Goal: Information Seeking & Learning: Learn about a topic

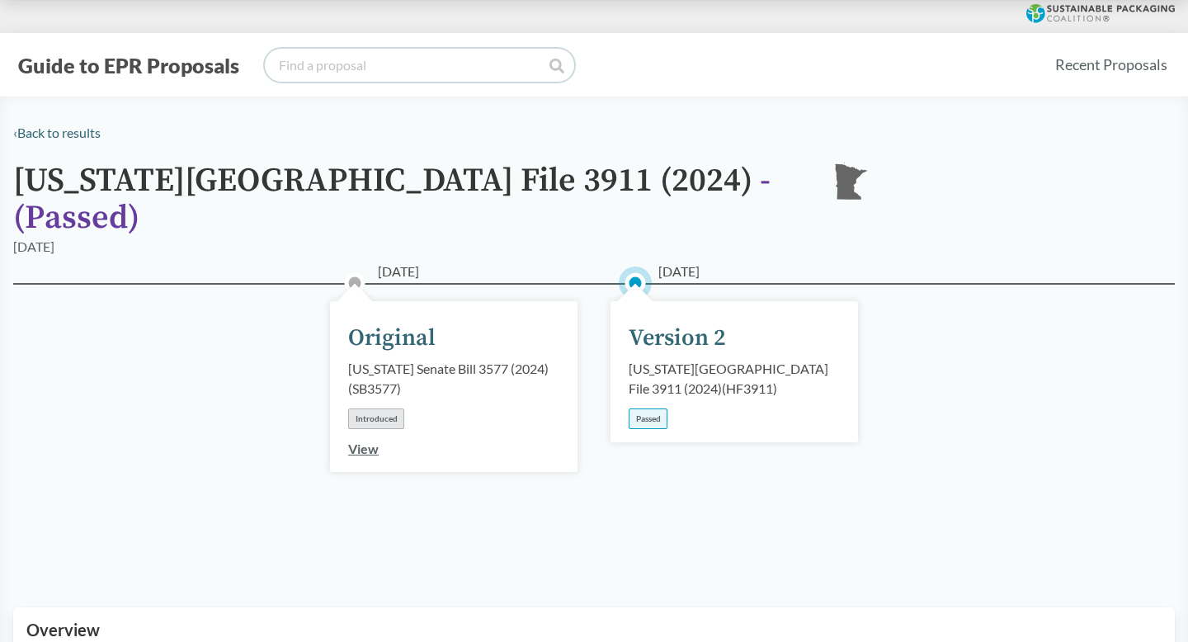
click at [409, 50] on input "search" at bounding box center [420, 65] width 310 height 33
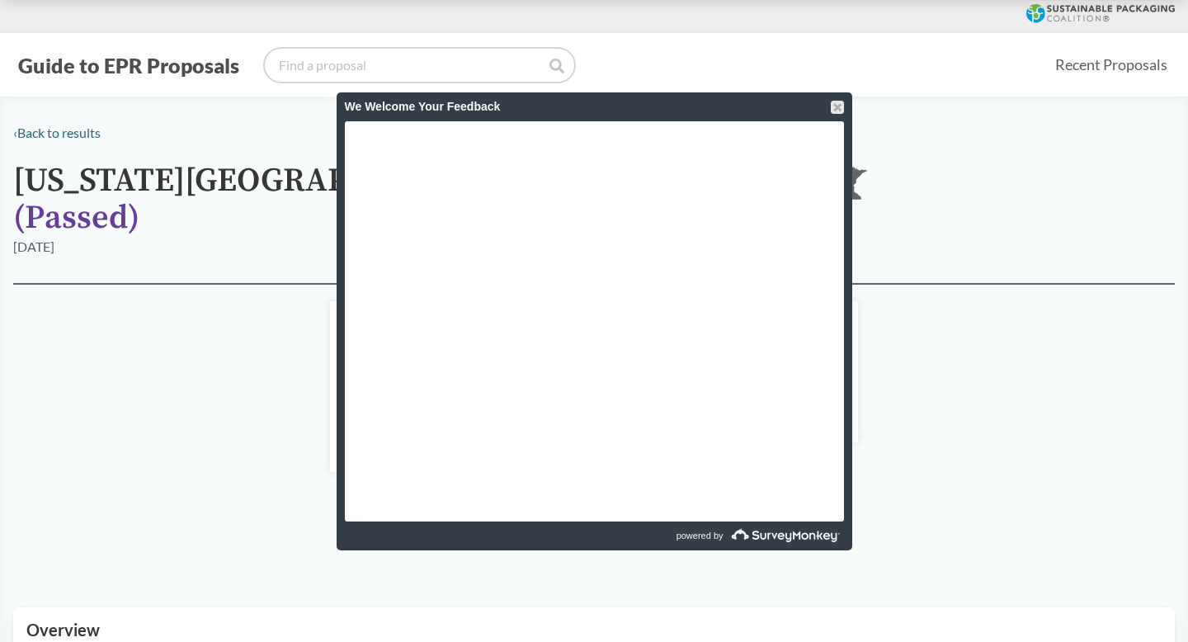
paste input "SB54"
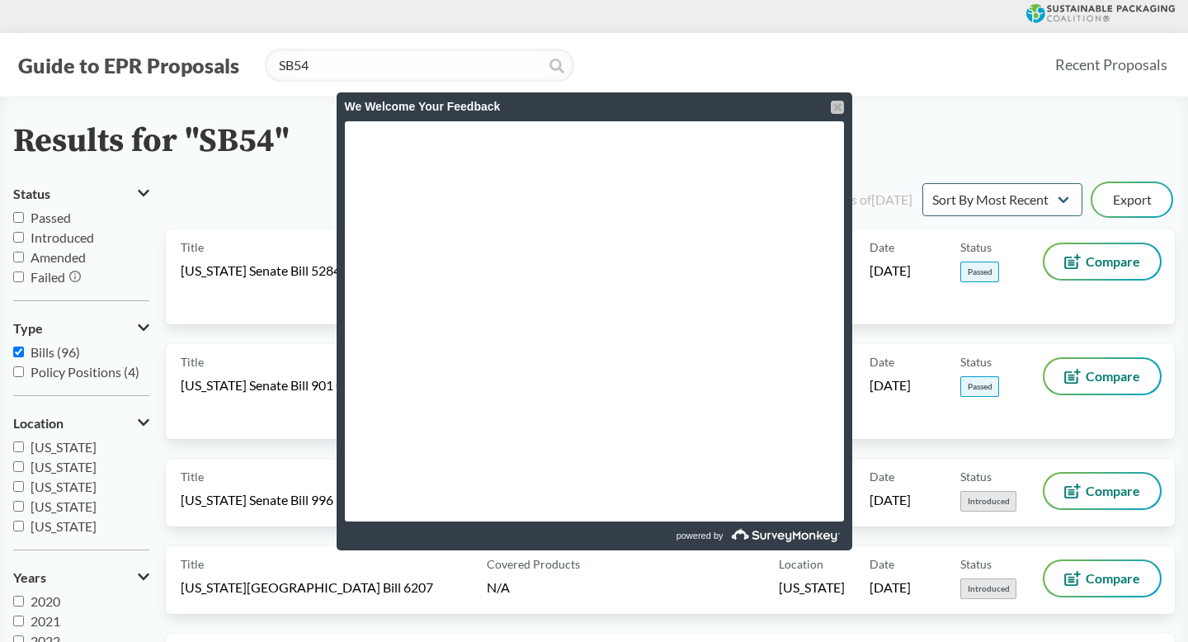
click at [831, 104] on div at bounding box center [837, 107] width 13 height 13
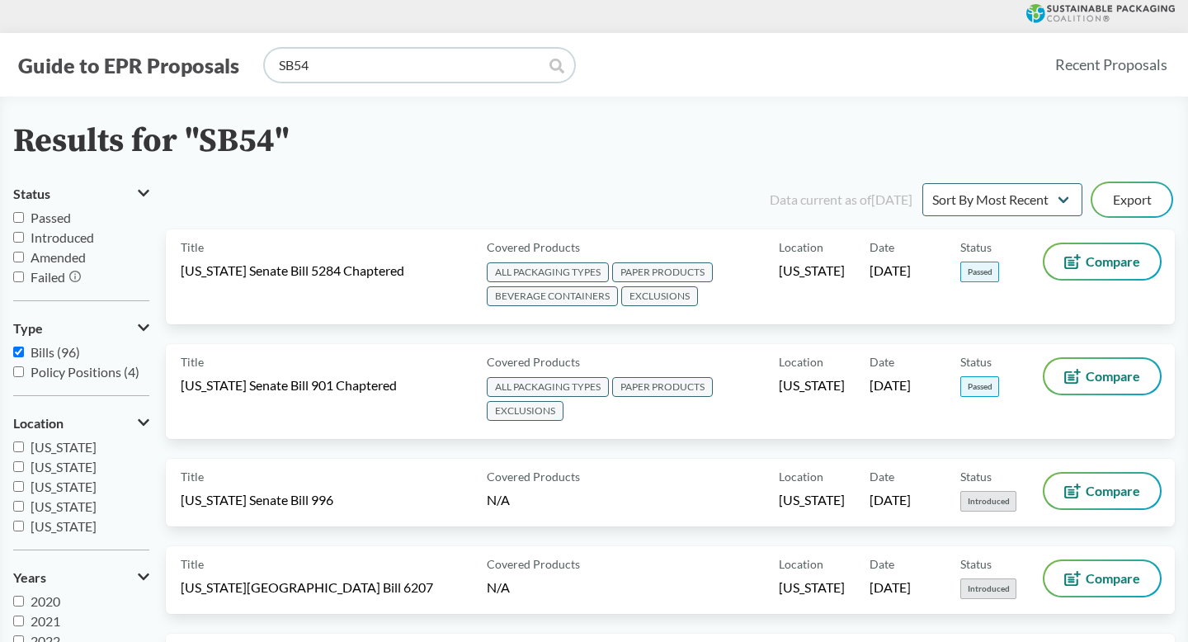
click at [276, 66] on input "SB54" at bounding box center [420, 65] width 310 height 33
type input "[US_STATE] SB54"
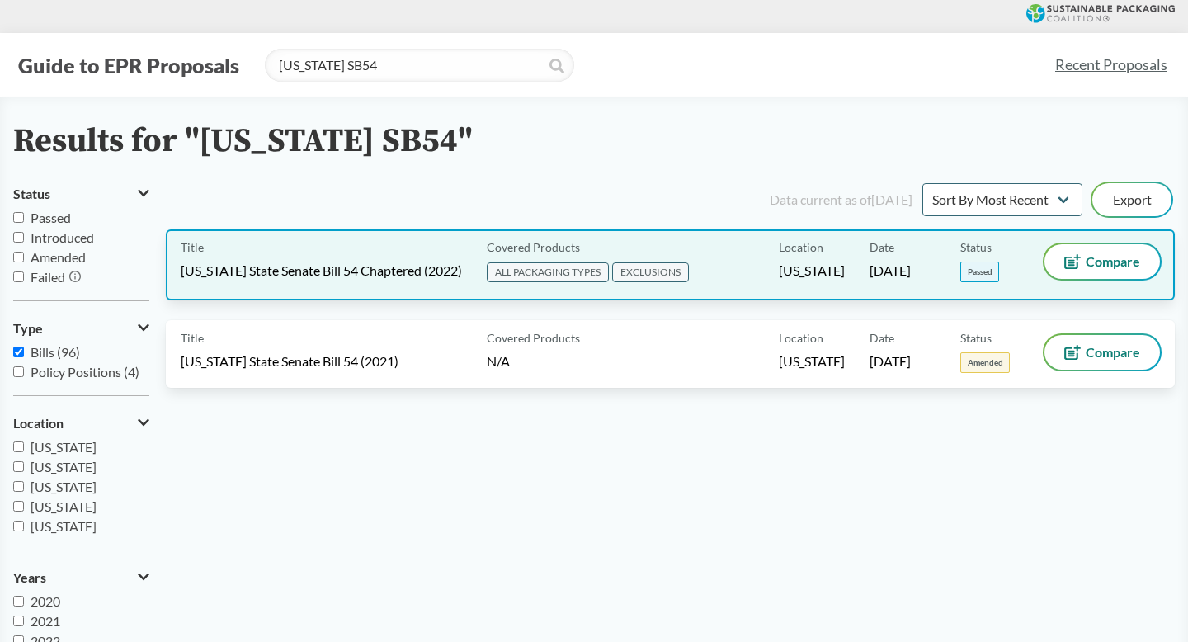
click at [373, 265] on span "[US_STATE] State Senate Bill 54 Chaptered (2022)" at bounding box center [321, 271] width 281 height 18
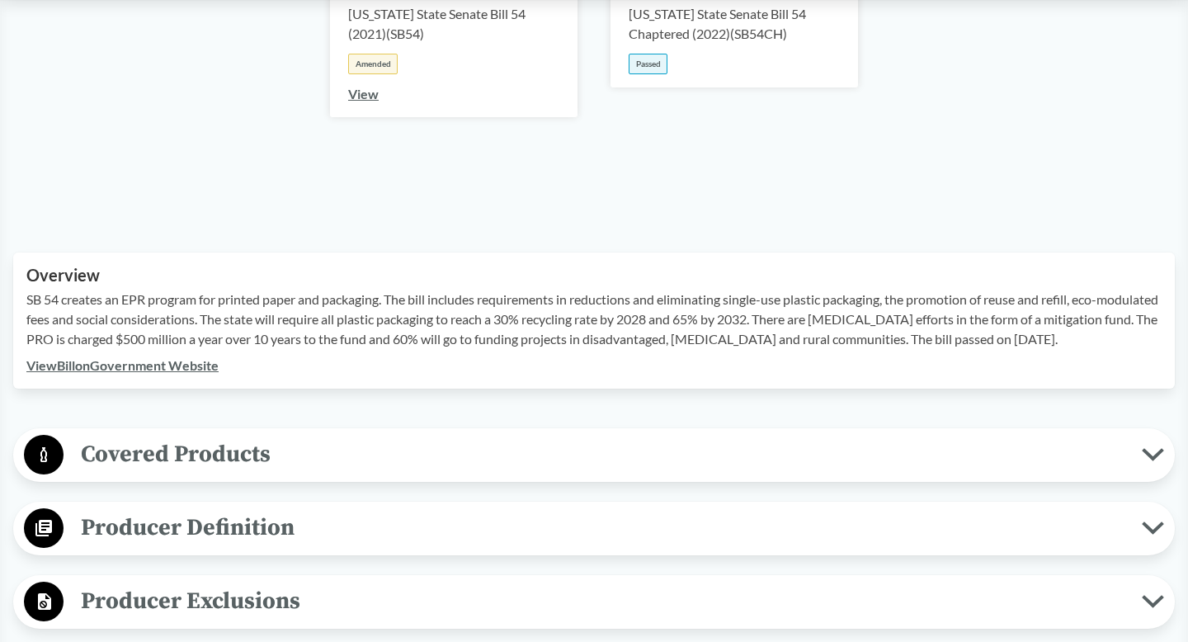
scroll to position [627, 0]
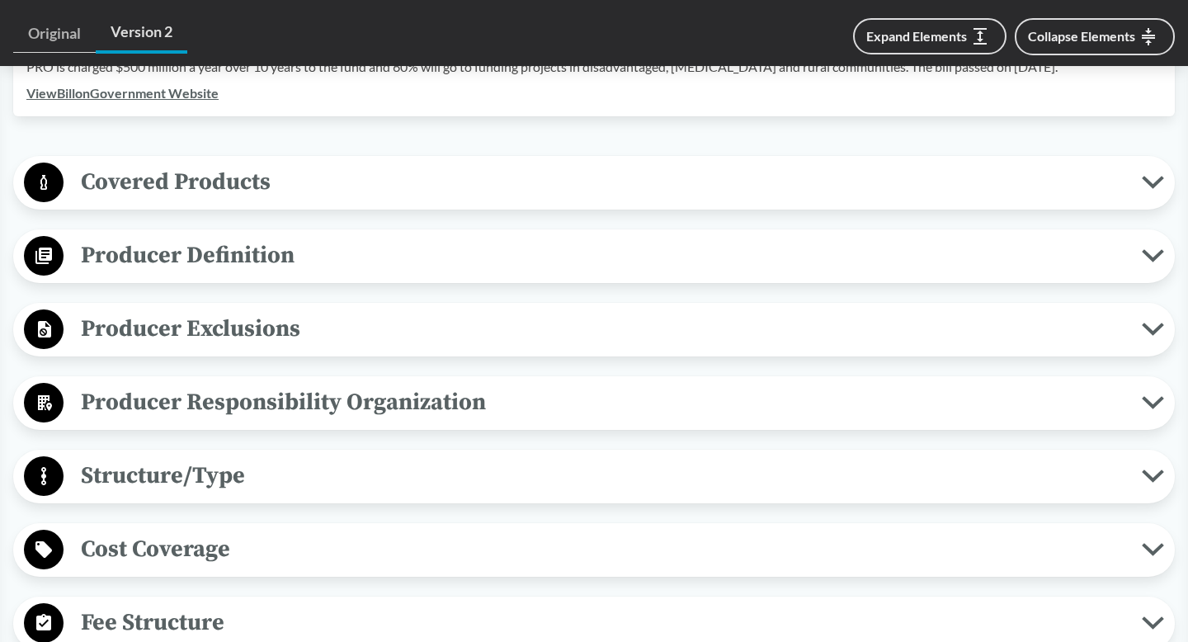
click at [404, 184] on span "Covered Products" at bounding box center [603, 181] width 1079 height 37
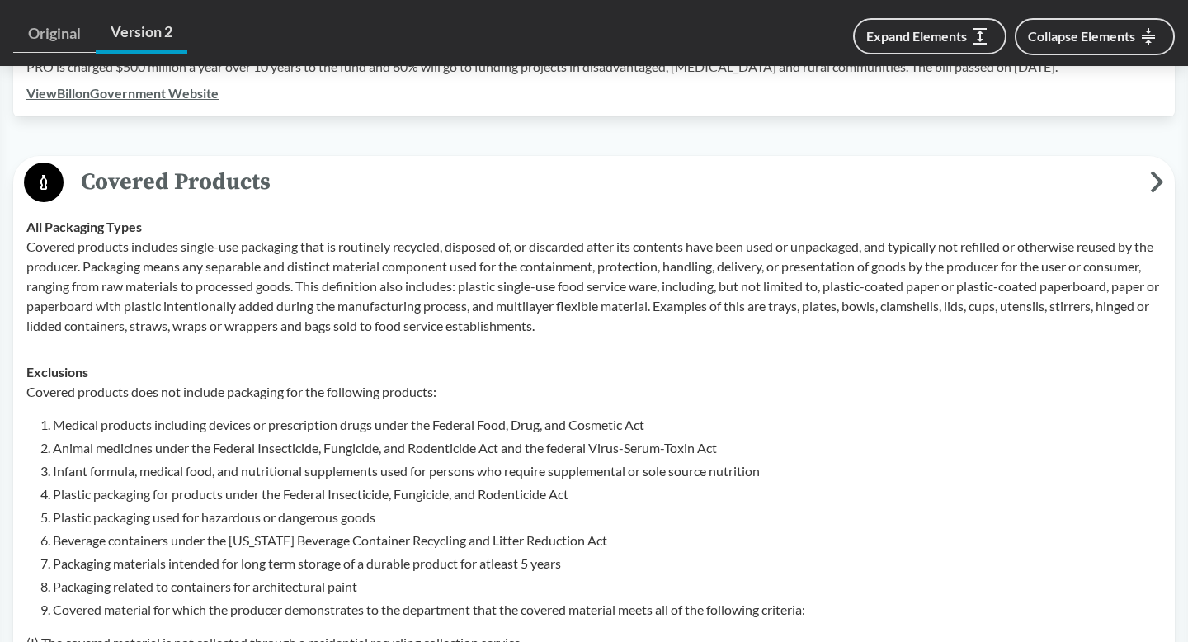
click at [398, 194] on span "Covered Products" at bounding box center [607, 181] width 1087 height 37
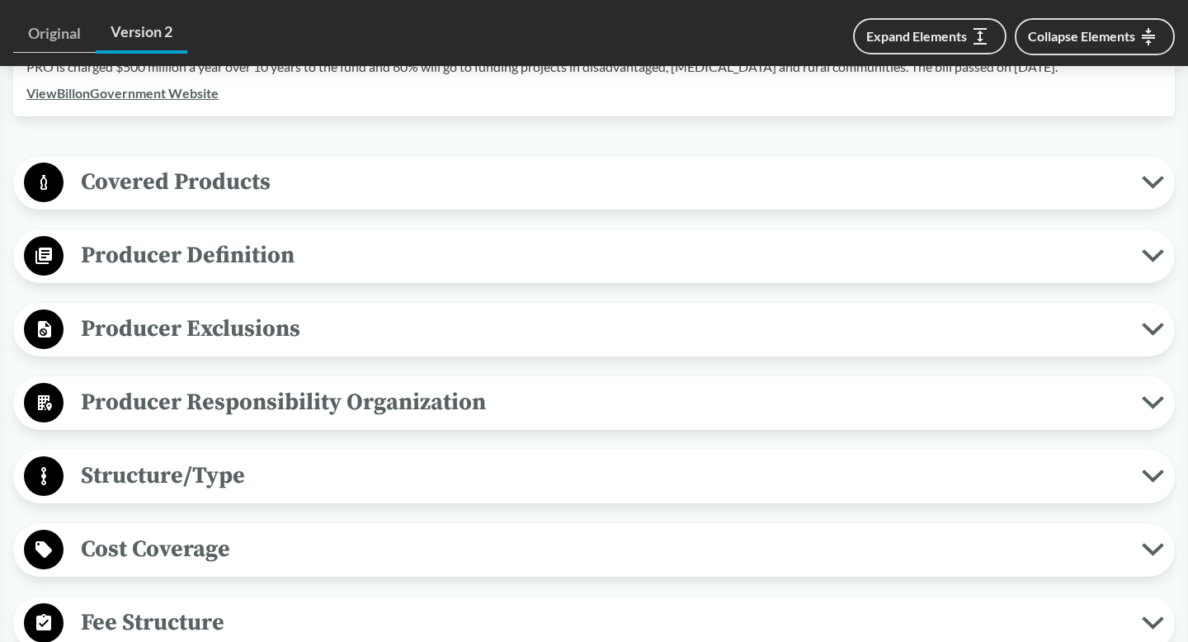
click at [362, 253] on div "Producer Definition Brands The producer is the person who manufactures a produc…" at bounding box center [594, 256] width 1162 height 54
click at [358, 274] on span "Producer Definition" at bounding box center [603, 255] width 1079 height 37
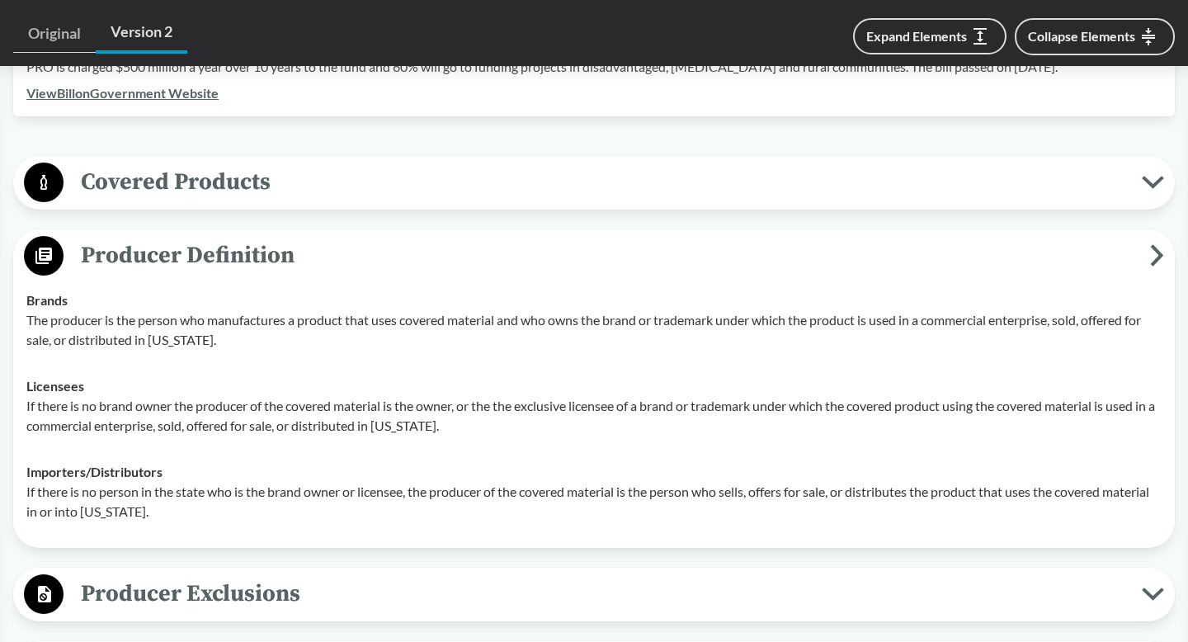
click at [358, 274] on span "Producer Definition" at bounding box center [607, 255] width 1087 height 37
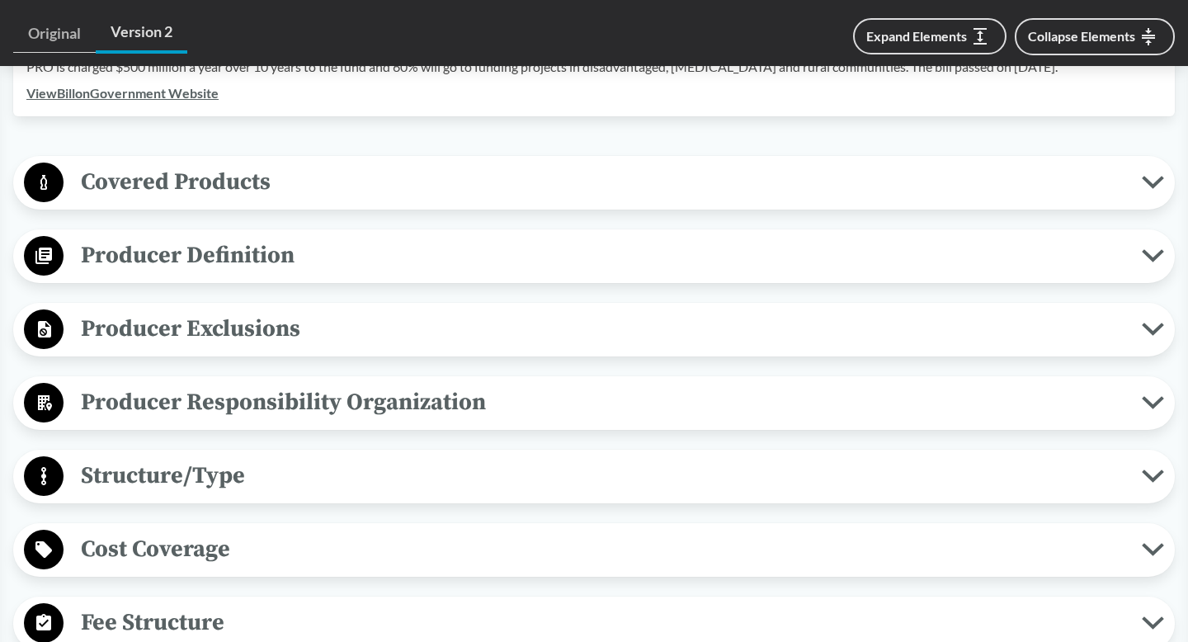
click at [337, 347] on span "Producer Exclusions" at bounding box center [603, 328] width 1079 height 37
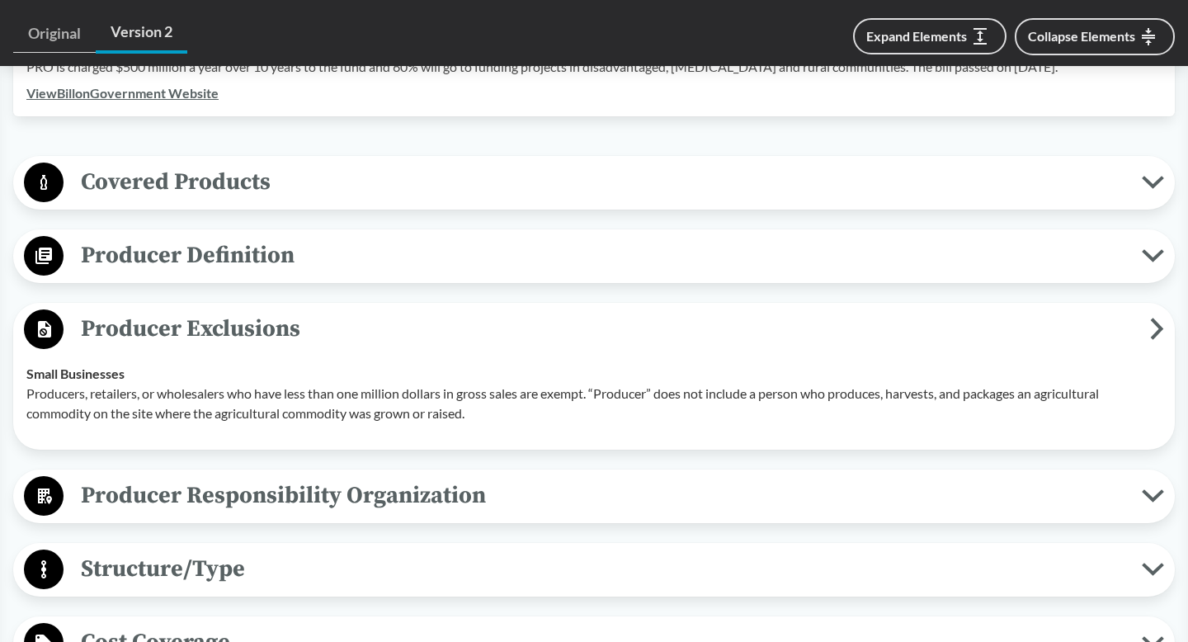
click at [337, 347] on span "Producer Exclusions" at bounding box center [607, 328] width 1087 height 37
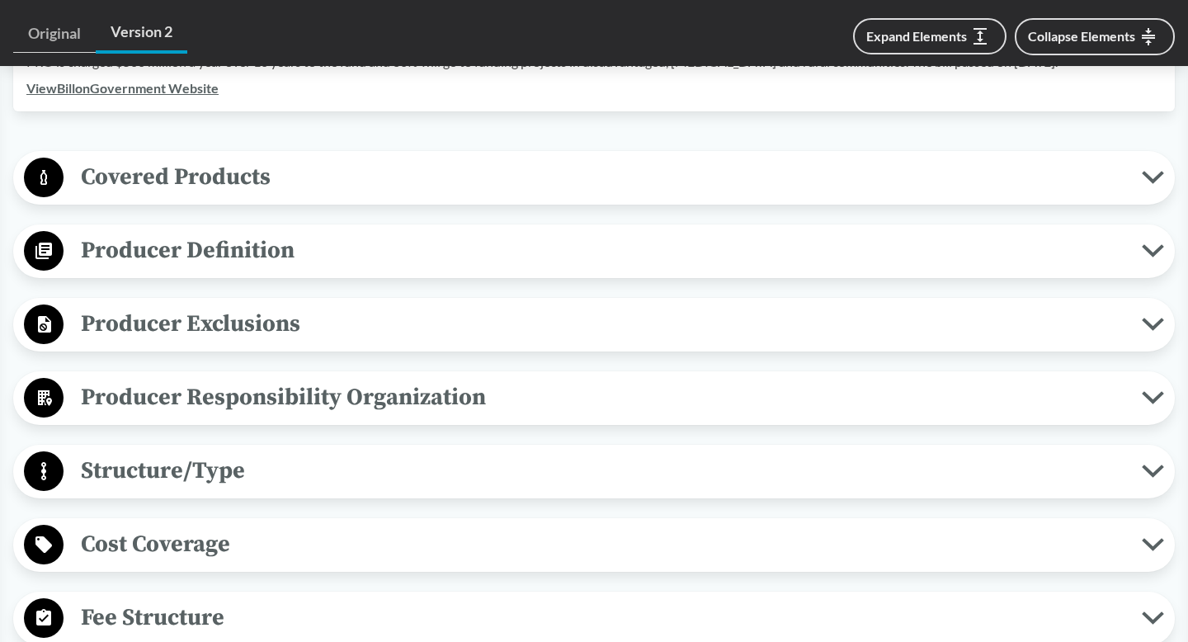
scroll to position [633, 0]
click at [422, 267] on span "Producer Definition" at bounding box center [603, 249] width 1079 height 37
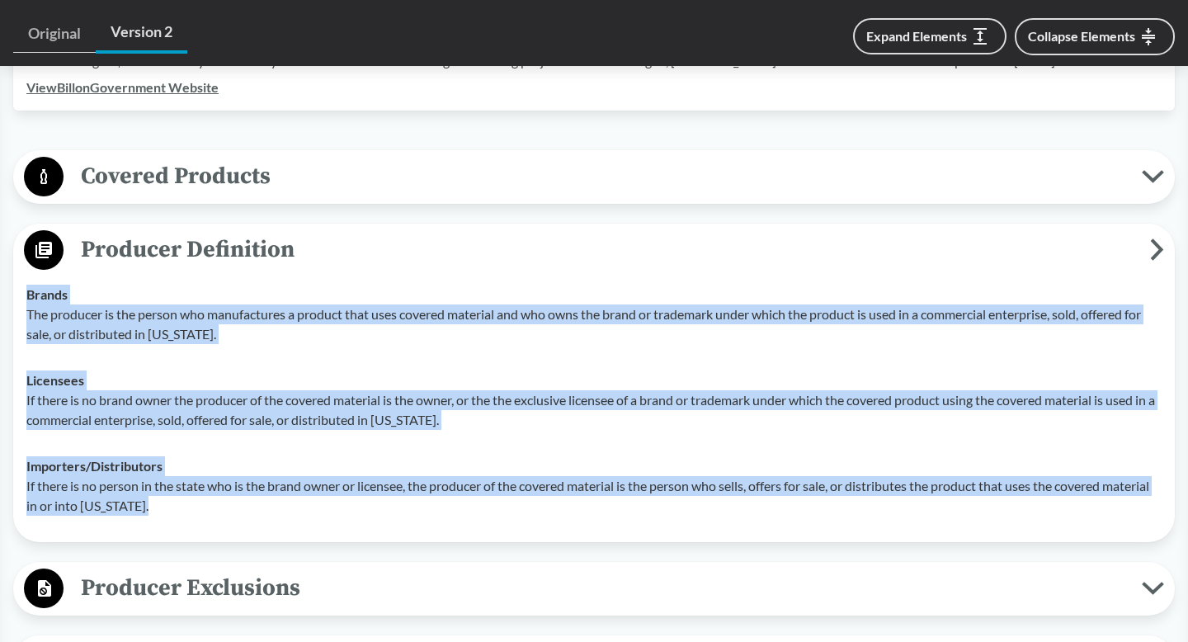
drag, startPoint x: 30, startPoint y: 305, endPoint x: 201, endPoint y: 523, distance: 277.4
click at [201, 523] on tbody "Brands The producer is the person who manufactures a product that uses covered …" at bounding box center [594, 401] width 1151 height 258
copy tbody "Brands The producer is the person who manufactures a product that uses covered …"
click at [254, 268] on span "Producer Definition" at bounding box center [607, 249] width 1087 height 37
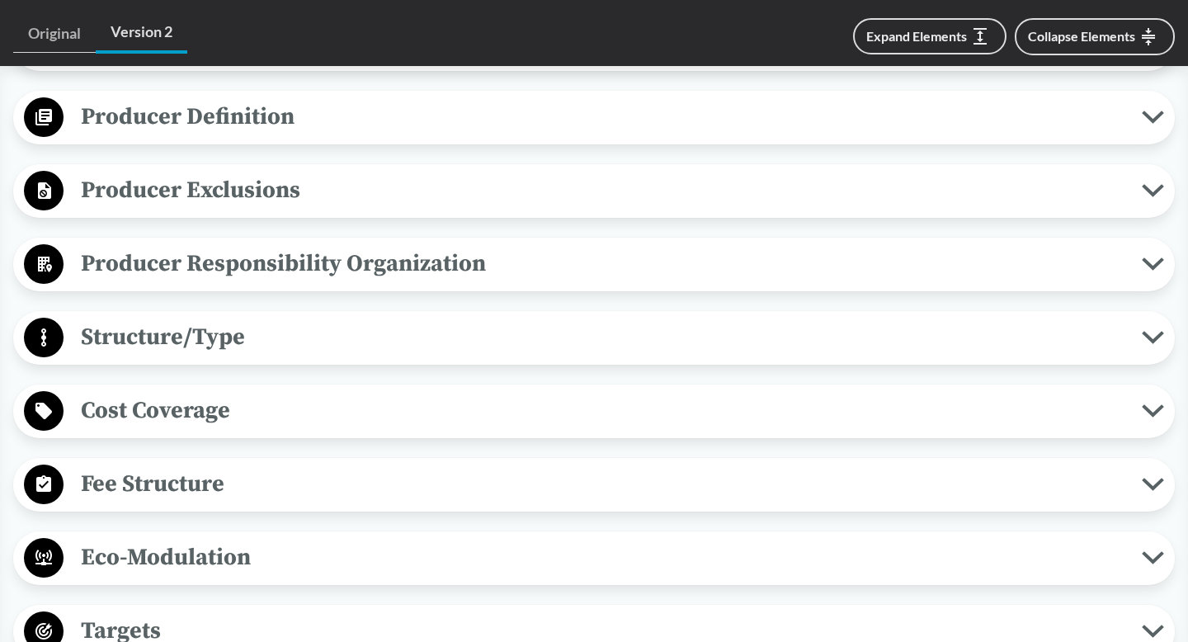
scroll to position [650, 0]
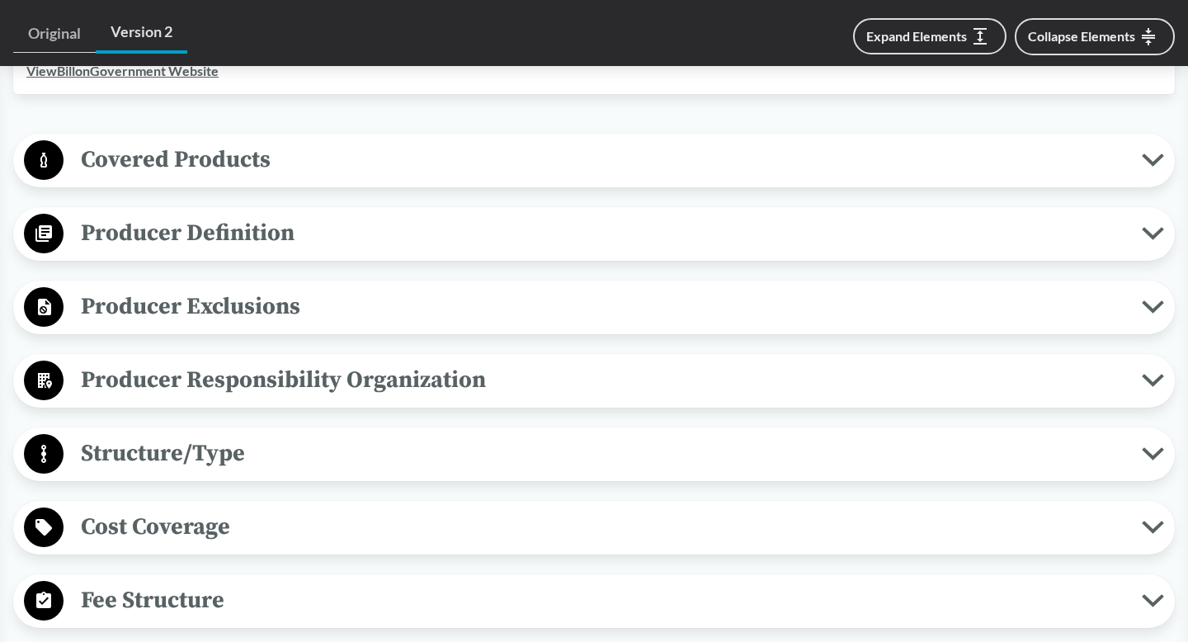
click at [260, 325] on span "Producer Exclusions" at bounding box center [603, 306] width 1079 height 37
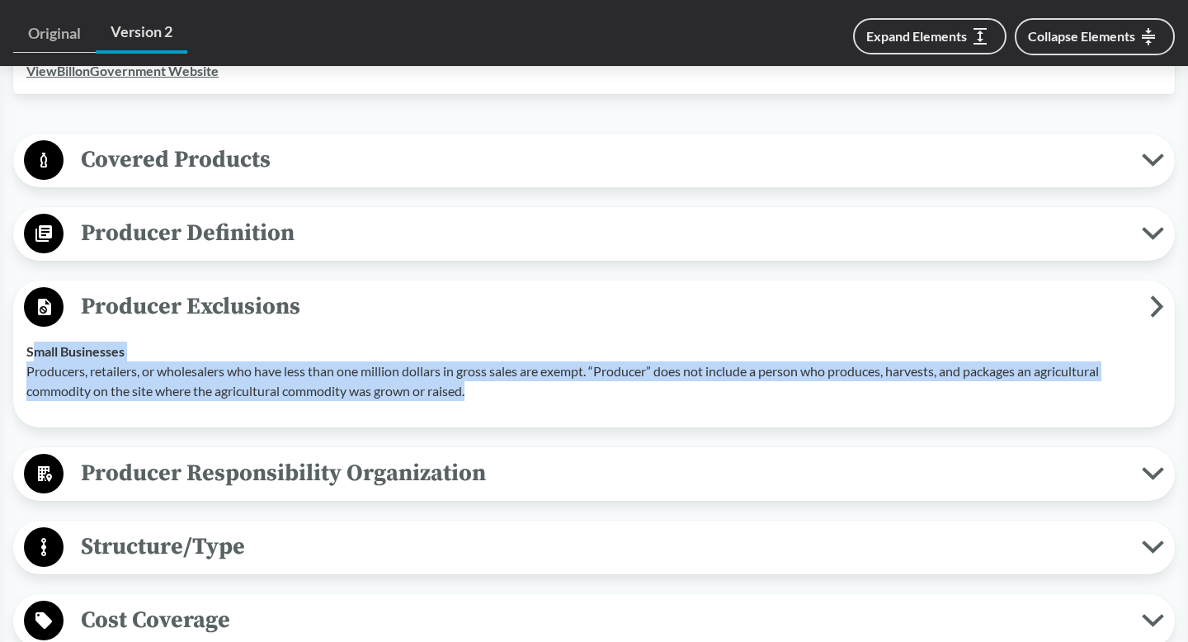
drag, startPoint x: 31, startPoint y: 372, endPoint x: 471, endPoint y: 409, distance: 441.5
click at [471, 401] on div "Small Businesses Producers, retailers, or wholesalers who have less than one mi…" at bounding box center [594, 371] width 1136 height 59
click at [471, 401] on p "Producers, retailers, or wholesalers who have less than one million dollars in …" at bounding box center [594, 381] width 1136 height 40
drag, startPoint x: 471, startPoint y: 409, endPoint x: 29, endPoint y: 375, distance: 443.7
click at [29, 375] on div "Small Businesses Producers, retailers, or wholesalers who have less than one mi…" at bounding box center [594, 371] width 1136 height 59
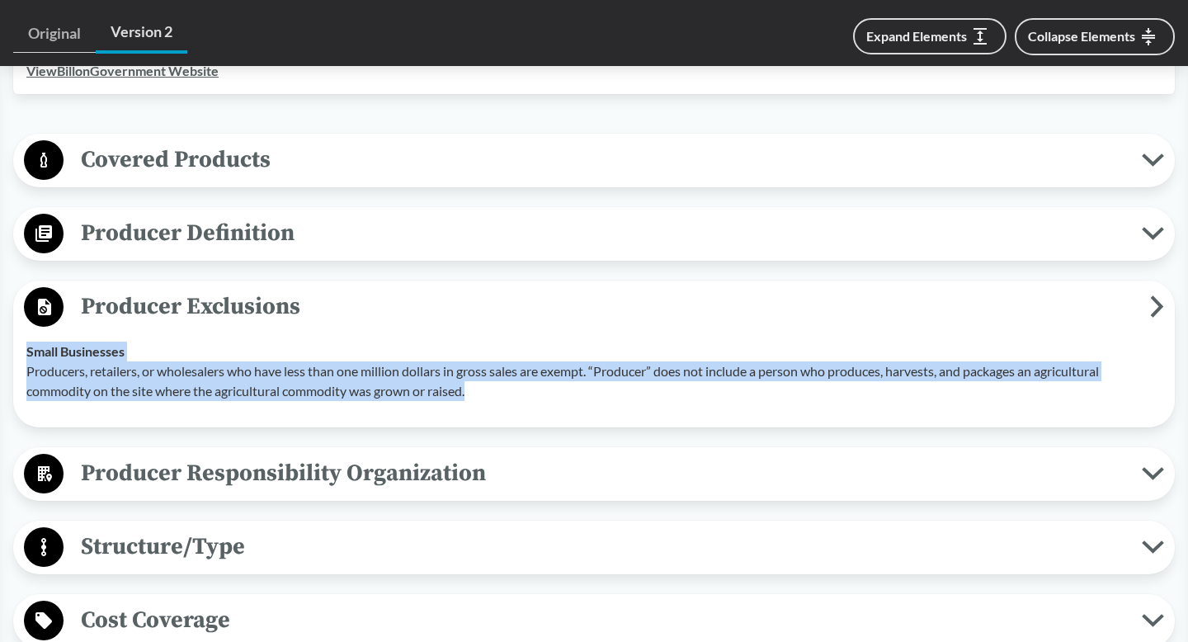
copy div "Small Businesses Producers, retailers, or wholesalers who have less than one mi…"
click at [246, 325] on span "Producer Exclusions" at bounding box center [607, 306] width 1087 height 37
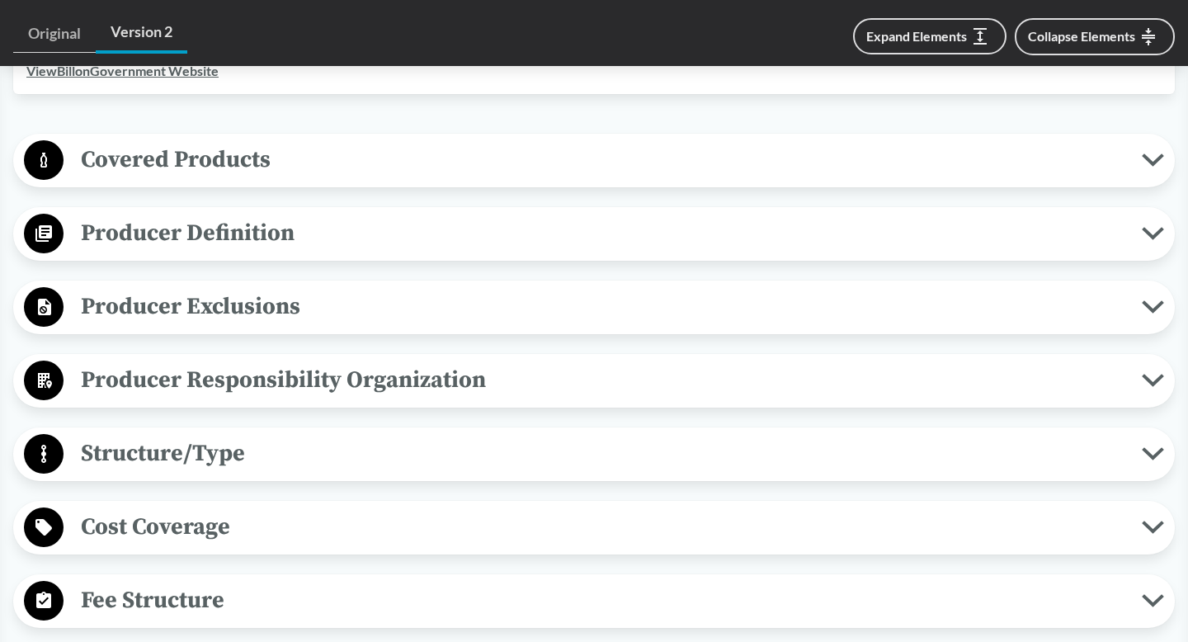
click at [251, 178] on span "Covered Products" at bounding box center [603, 159] width 1079 height 37
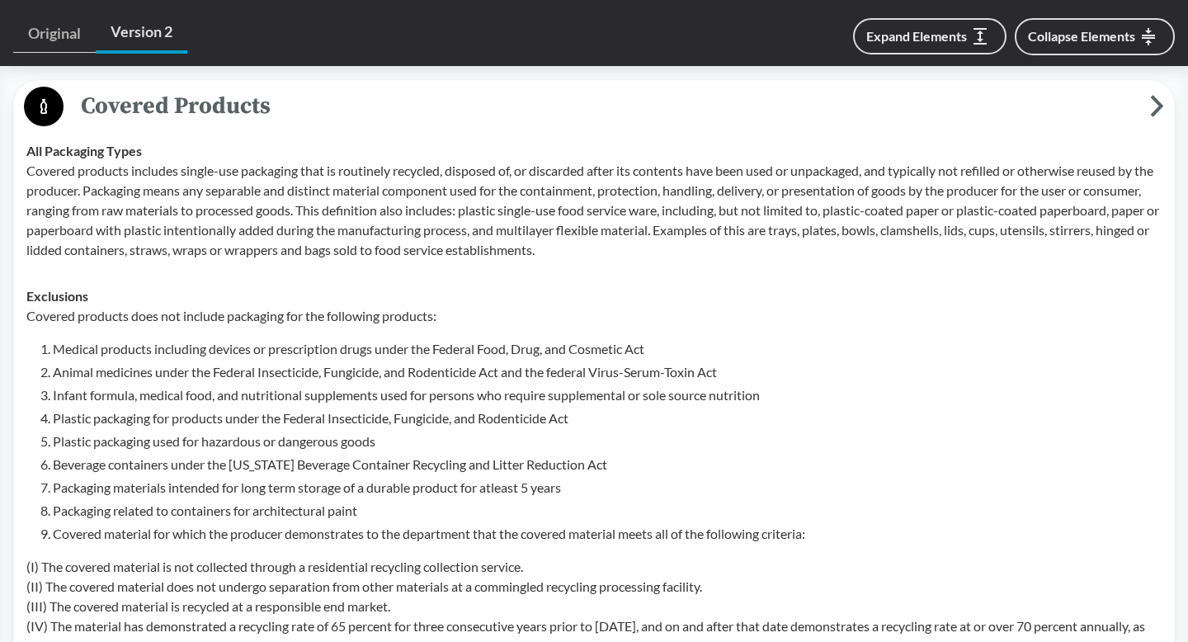
scroll to position [668, 0]
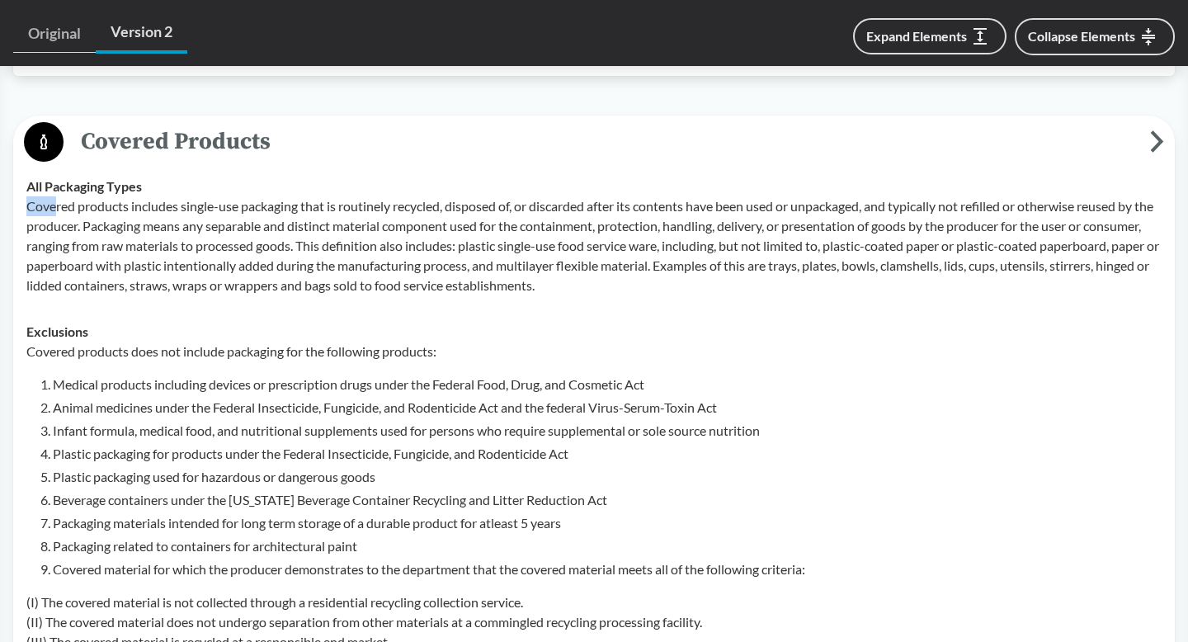
drag, startPoint x: 26, startPoint y: 220, endPoint x: 58, endPoint y: 228, distance: 32.2
click at [58, 228] on p "Covered products includes single-use packaging that is routinely recycled, disp…" at bounding box center [594, 245] width 1136 height 99
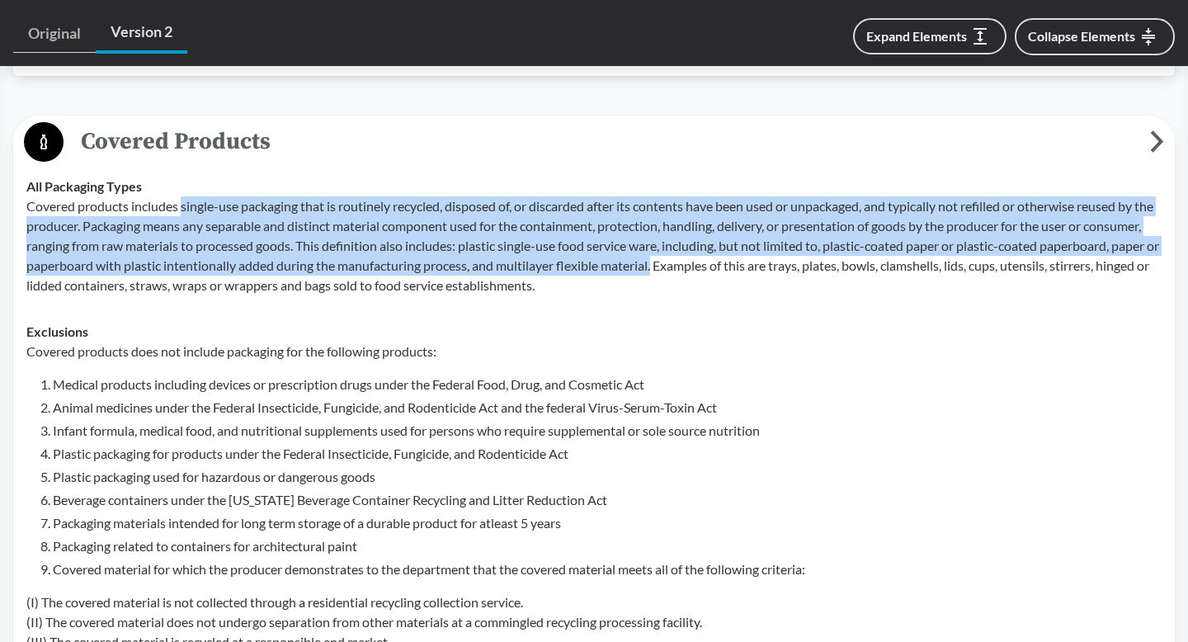
drag, startPoint x: 182, startPoint y: 226, endPoint x: 783, endPoint y: 286, distance: 604.6
click at [783, 286] on p "Covered products includes single-use packaging that is routinely recycled, disp…" at bounding box center [594, 245] width 1136 height 99
copy p "single-use packaging that is routinely recycled, disposed of, or discarded afte…"
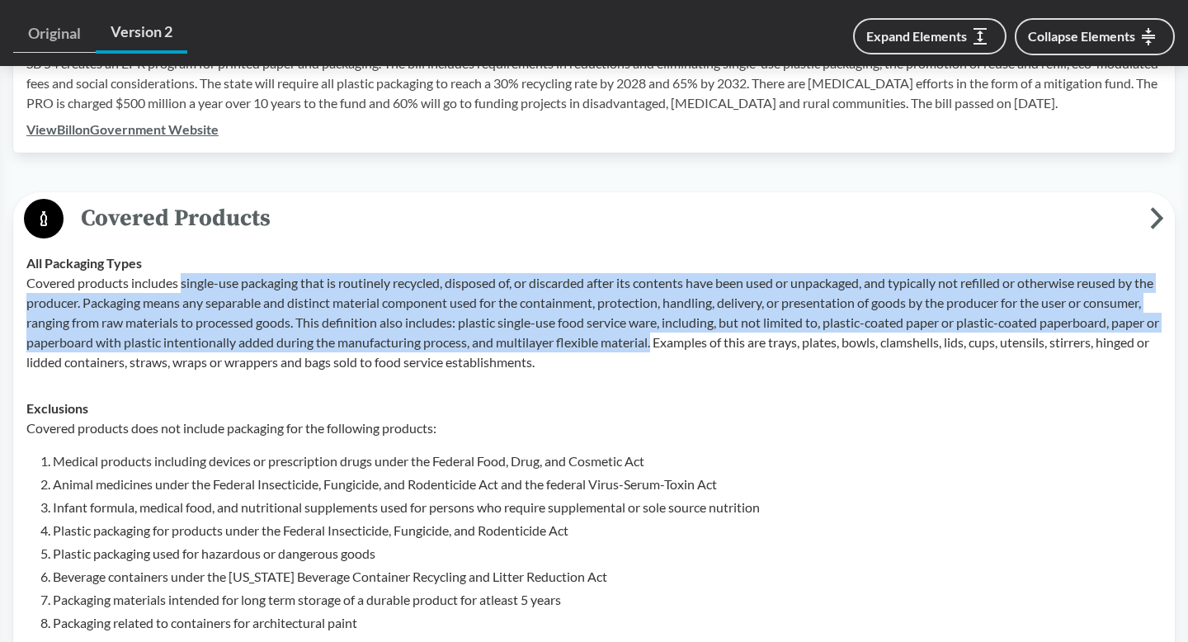
click at [251, 237] on span "Covered Products" at bounding box center [607, 218] width 1087 height 37
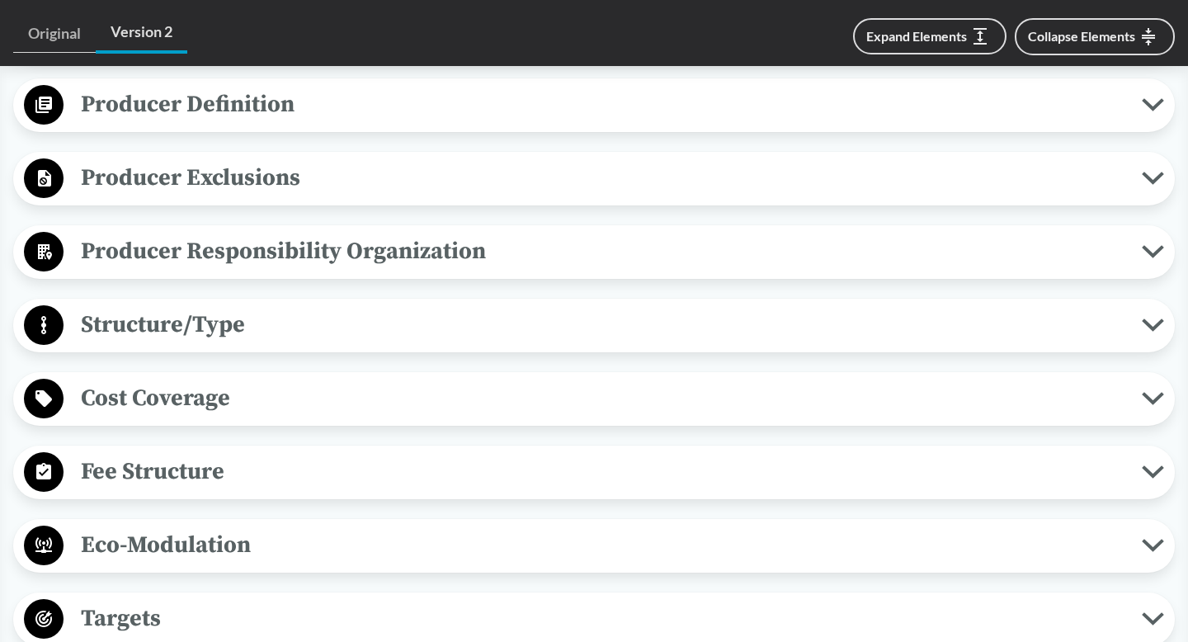
scroll to position [777, 0]
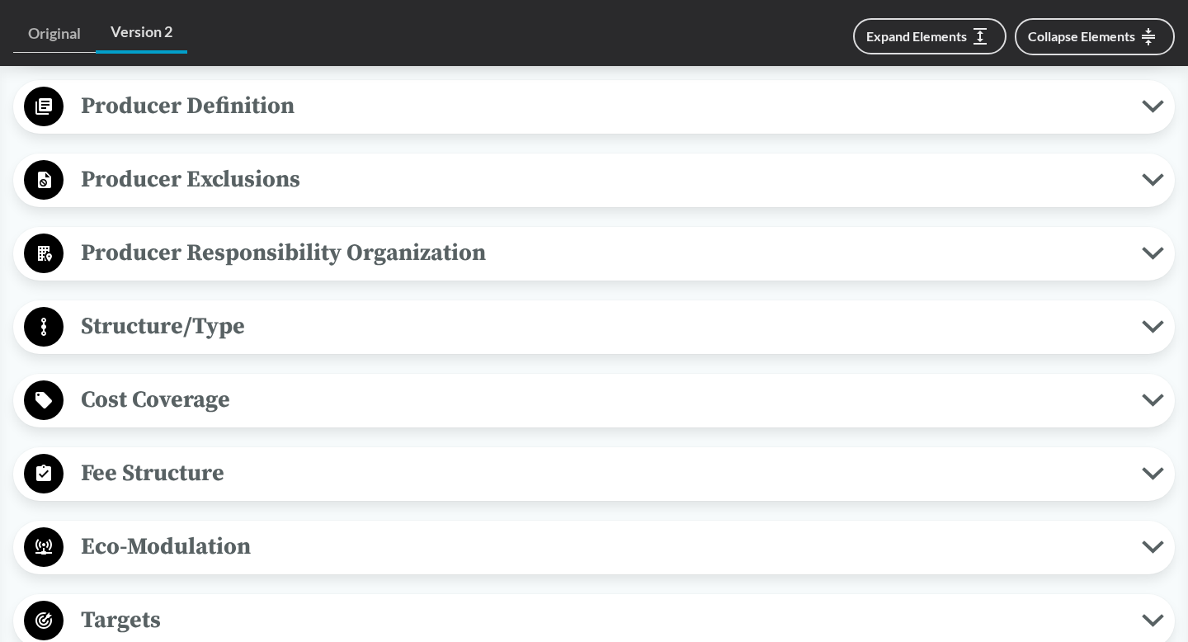
click at [246, 272] on span "Producer Responsibility Organization" at bounding box center [603, 252] width 1079 height 37
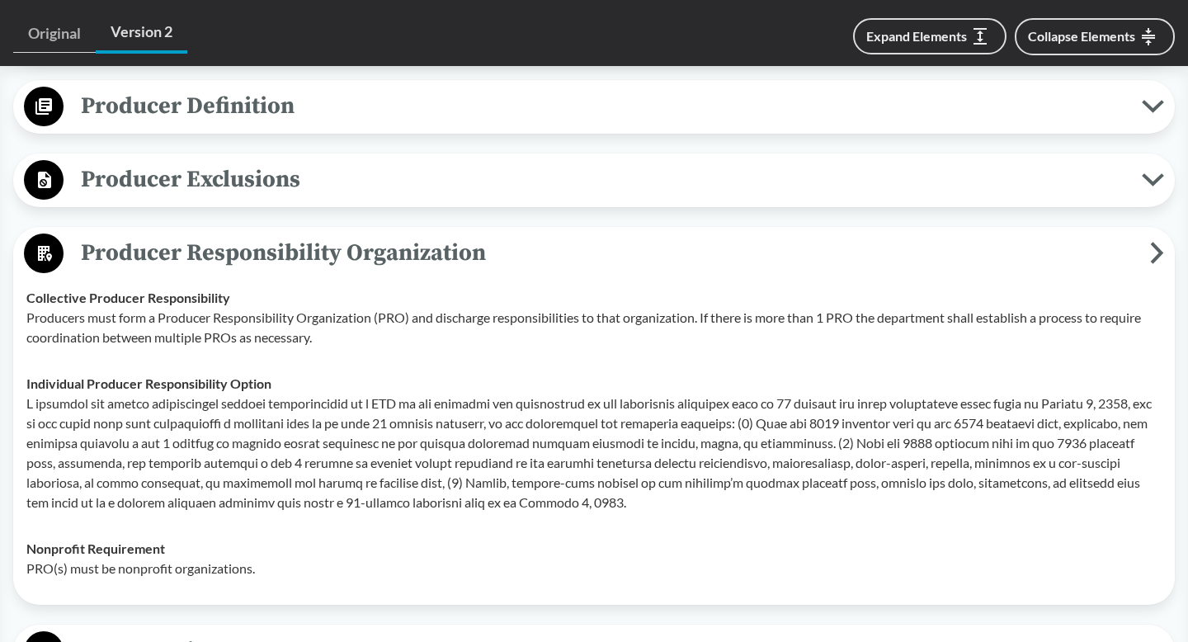
click at [246, 272] on span "Producer Responsibility Organization" at bounding box center [607, 252] width 1087 height 37
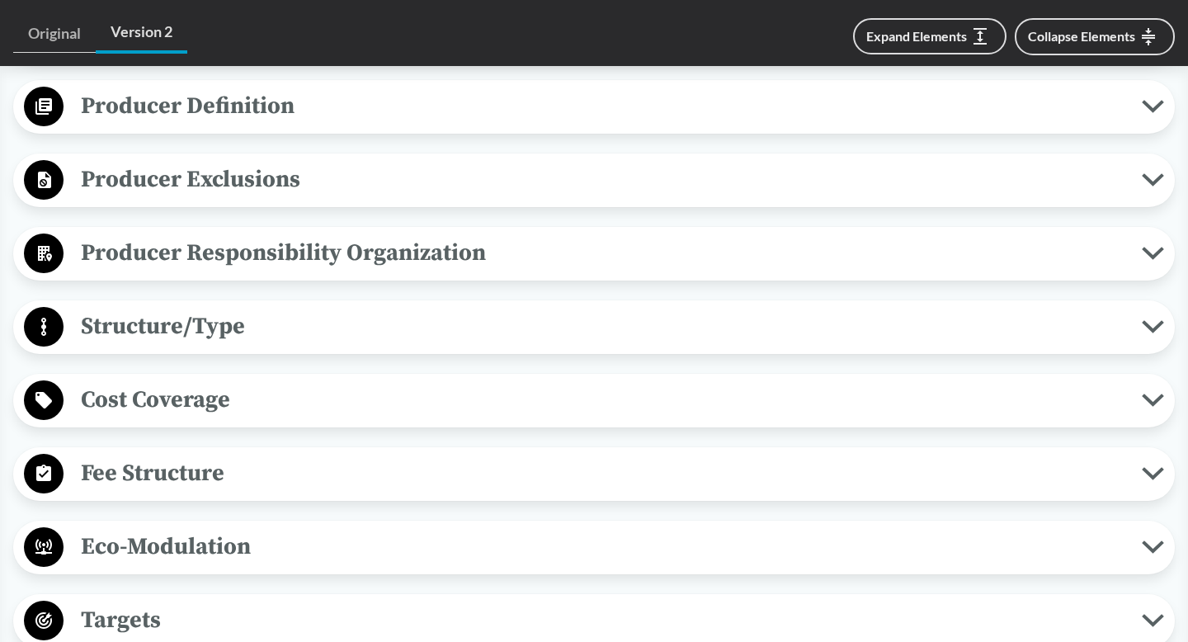
click at [242, 345] on span "Structure/Type" at bounding box center [603, 326] width 1079 height 37
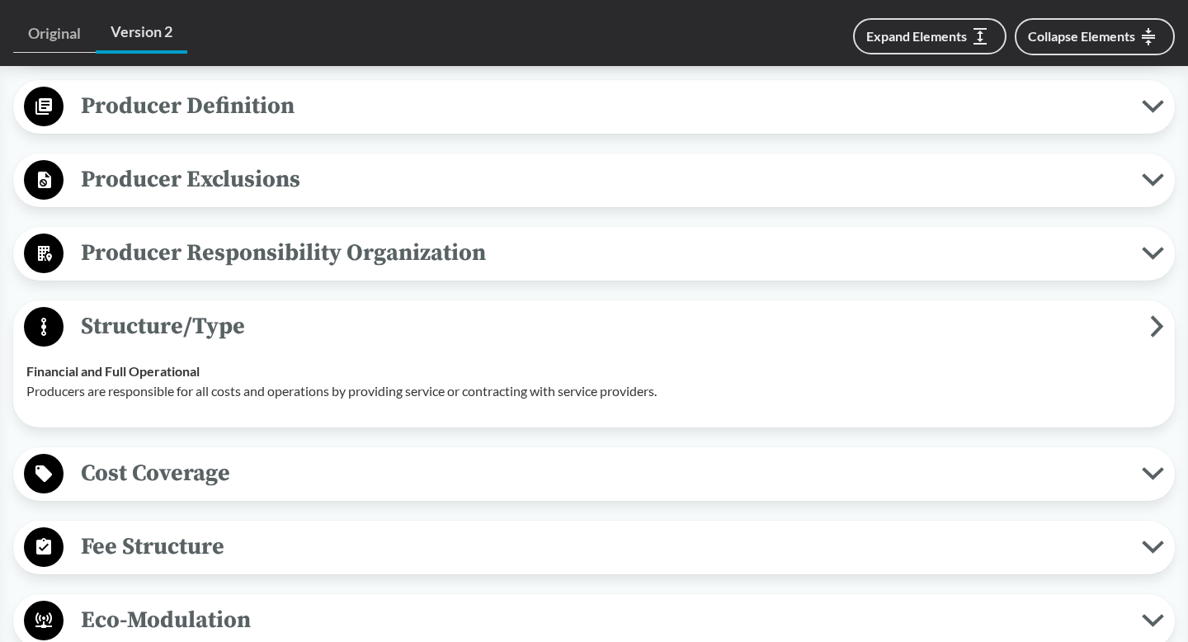
click at [242, 345] on span "Structure/Type" at bounding box center [607, 326] width 1087 height 37
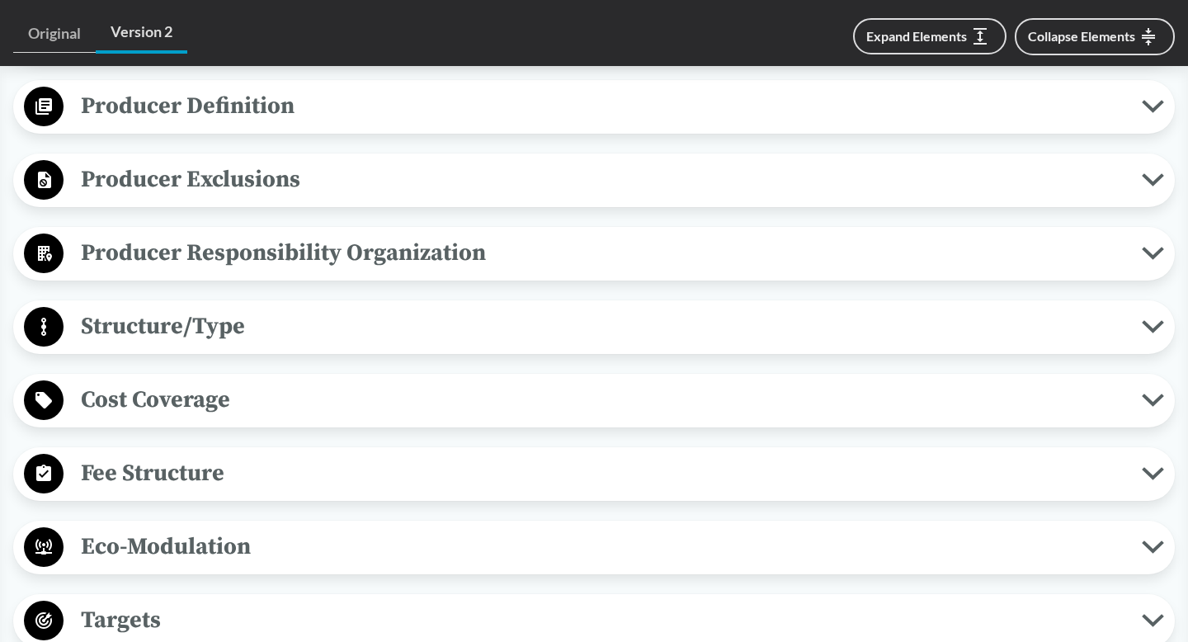
click at [241, 418] on span "Cost Coverage" at bounding box center [603, 399] width 1079 height 37
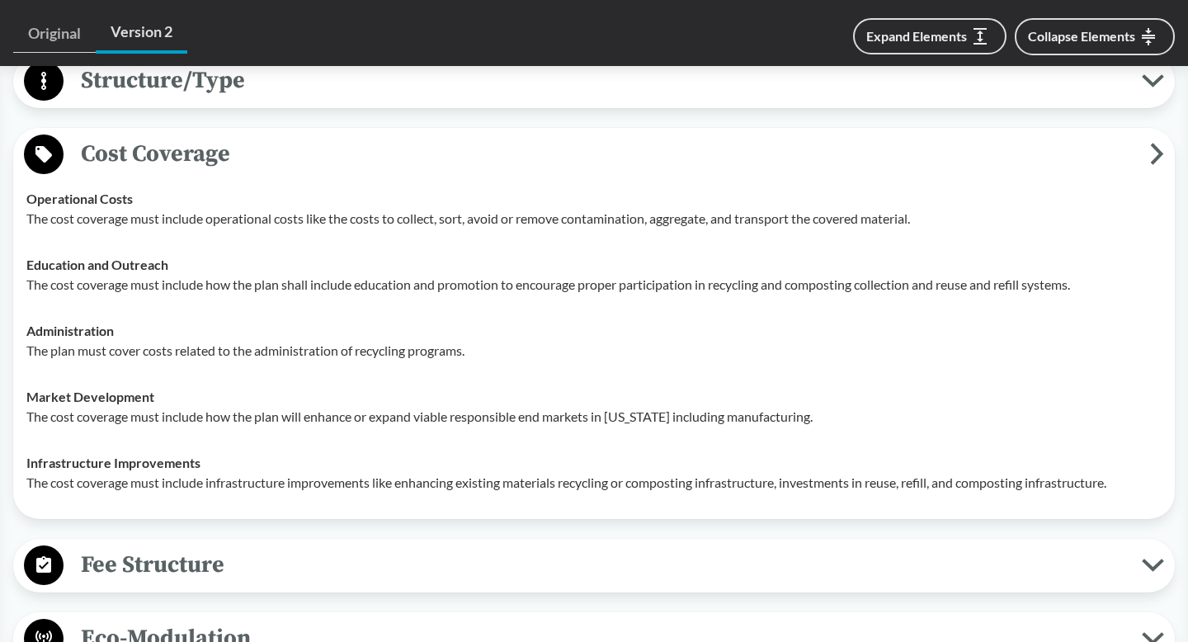
scroll to position [1016, 0]
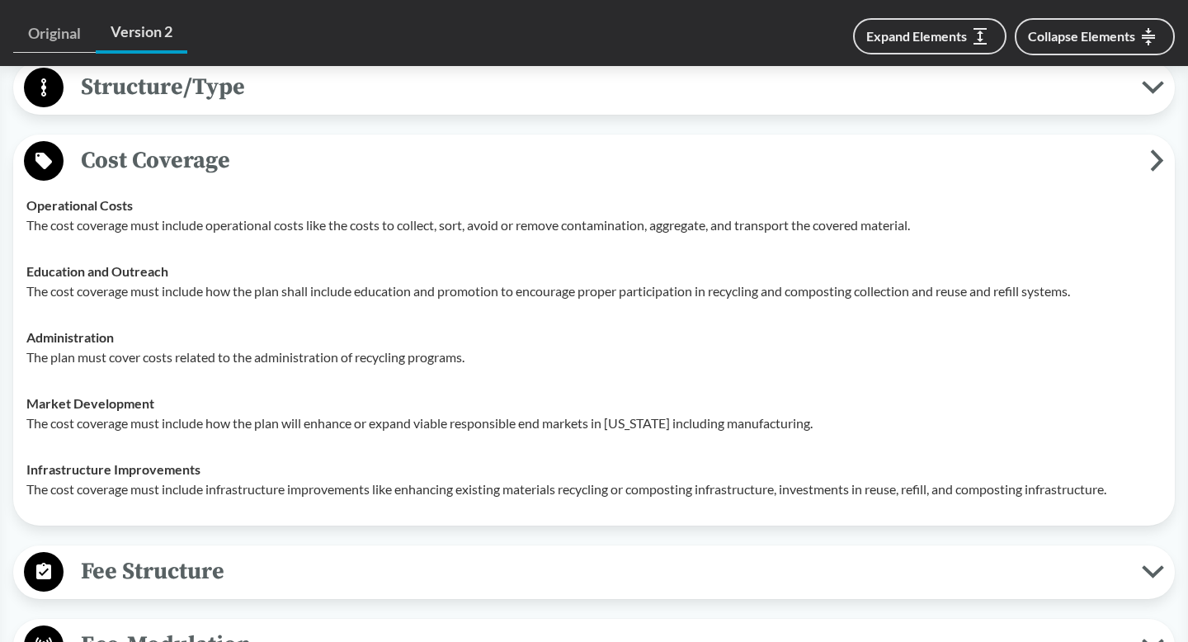
click at [354, 171] on span "Cost Coverage" at bounding box center [607, 160] width 1087 height 37
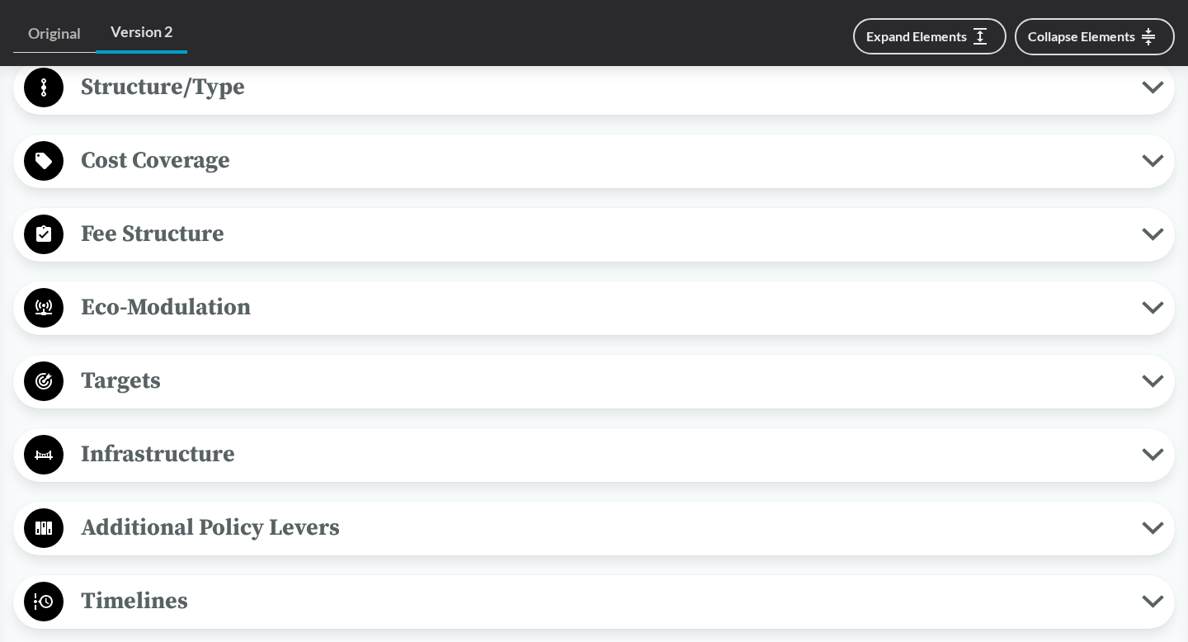
click at [320, 253] on span "Fee Structure" at bounding box center [603, 233] width 1079 height 37
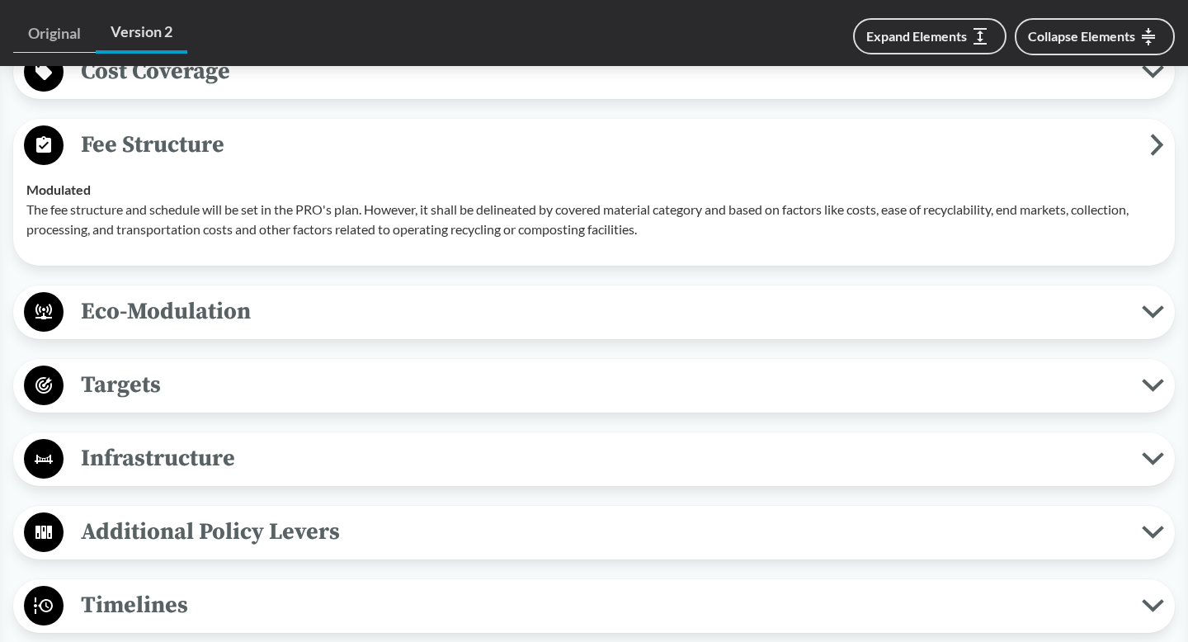
scroll to position [1071, 0]
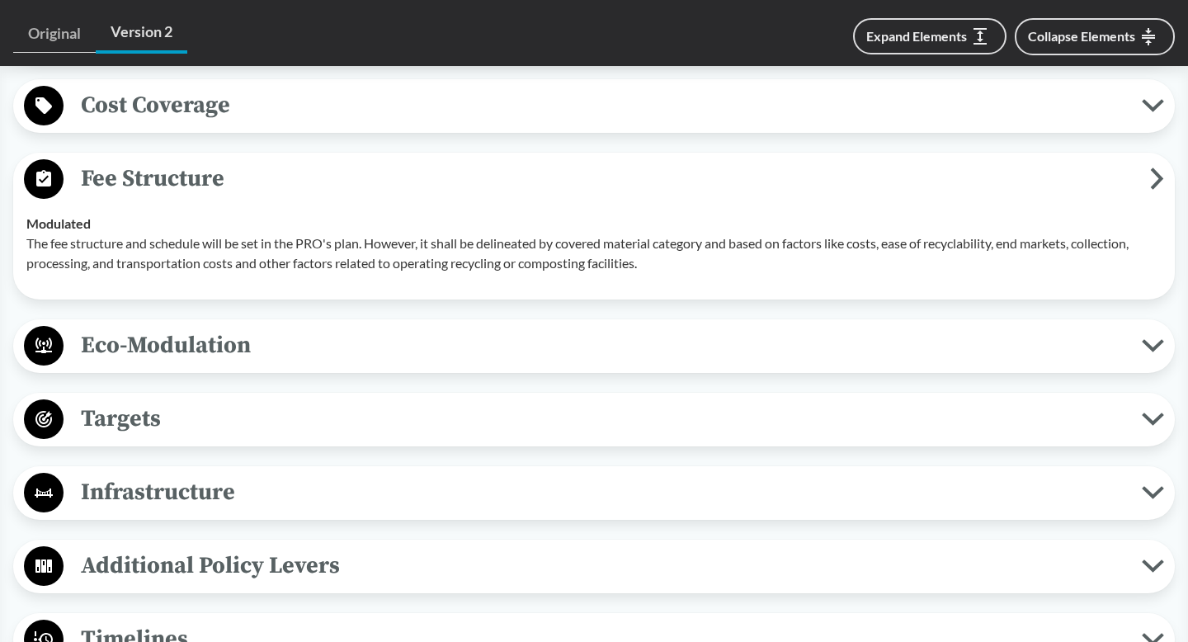
click at [200, 364] on span "Eco-Modulation" at bounding box center [603, 345] width 1079 height 37
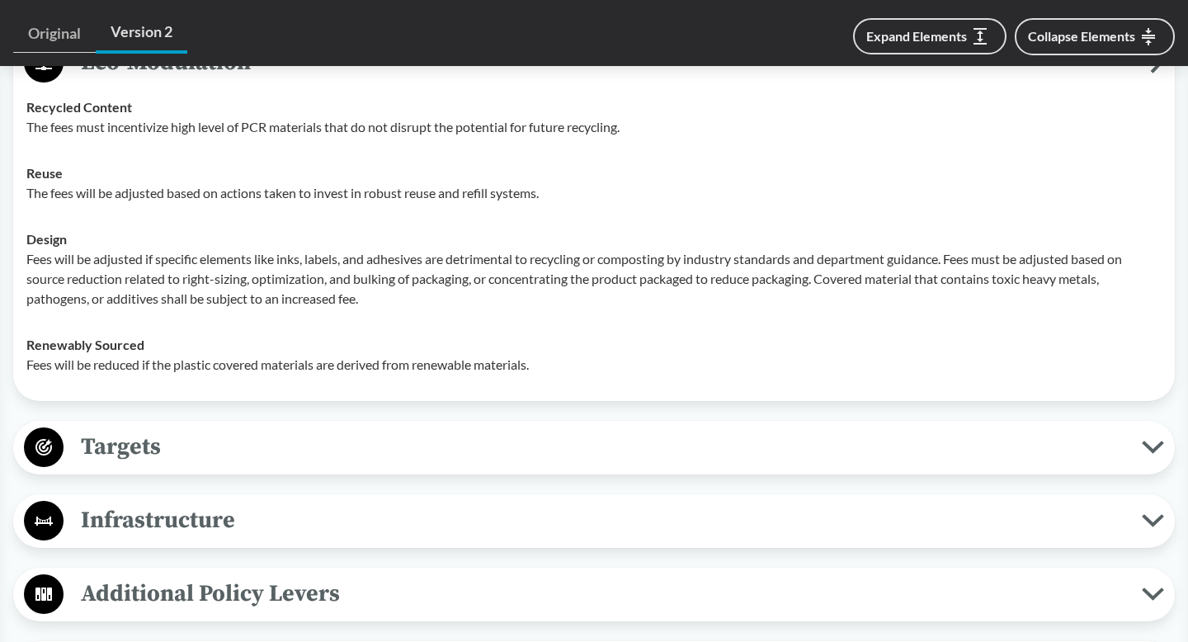
scroll to position [1394, 0]
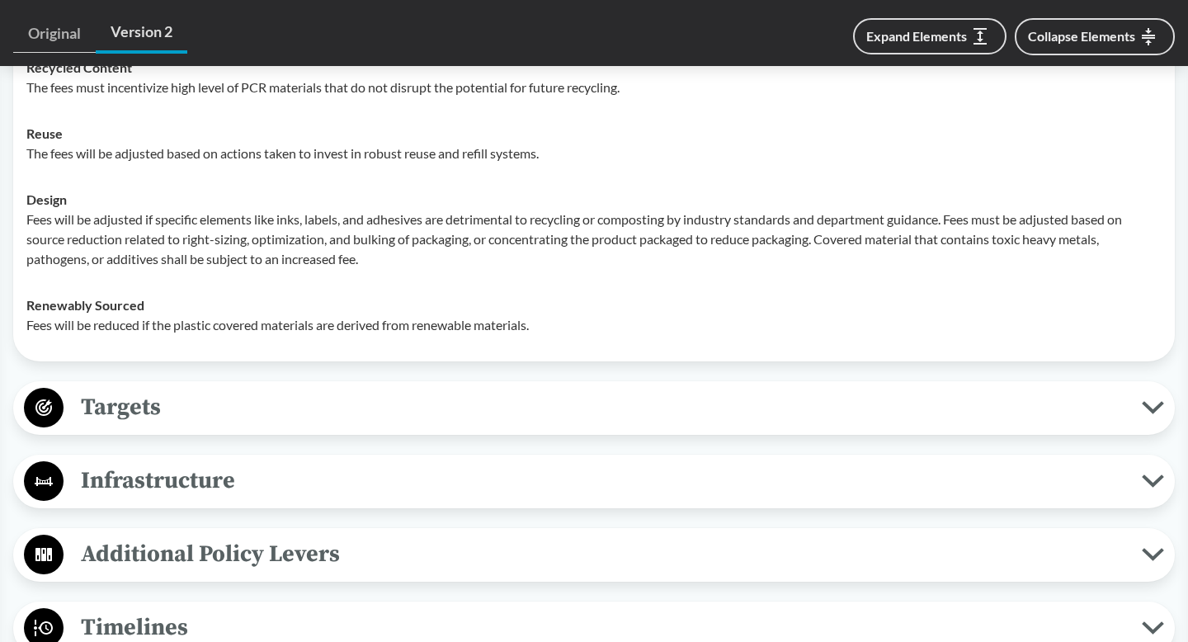
click at [182, 458] on div "Covered Products All Packaging Types Covered products includes single-use packa…" at bounding box center [594, 279] width 1162 height 1780
click at [182, 418] on span "Targets" at bounding box center [603, 407] width 1079 height 37
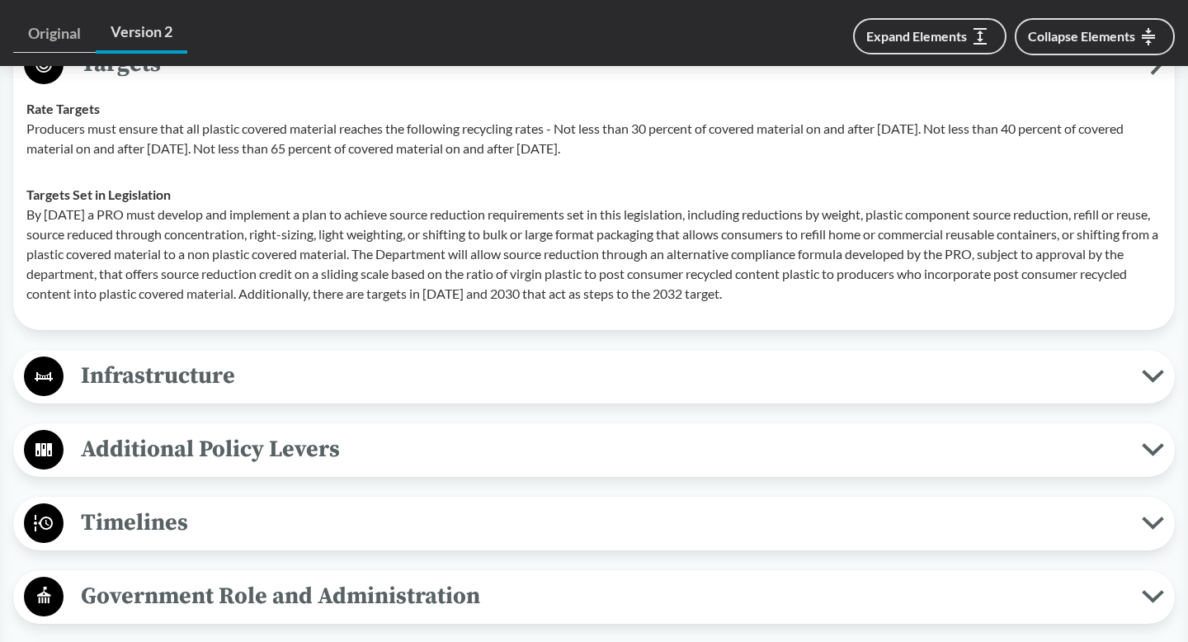
scroll to position [1736, 0]
drag, startPoint x: 29, startPoint y: 129, endPoint x: 837, endPoint y: 310, distance: 828.2
click at [837, 310] on tbody "Rate Targets Producers must ensure that all plastic covered material reaches th…" at bounding box center [594, 202] width 1151 height 231
copy tbody "Rate Targets Producers must ensure that all plastic covered material reaches th…"
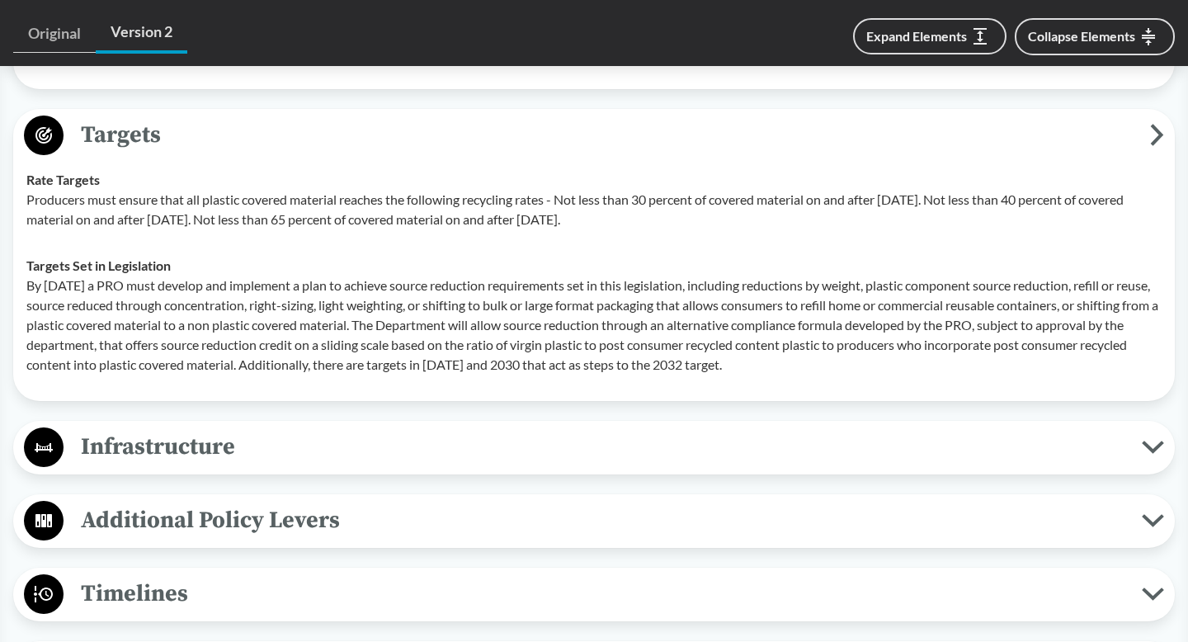
click at [240, 154] on span "Targets" at bounding box center [607, 134] width 1087 height 37
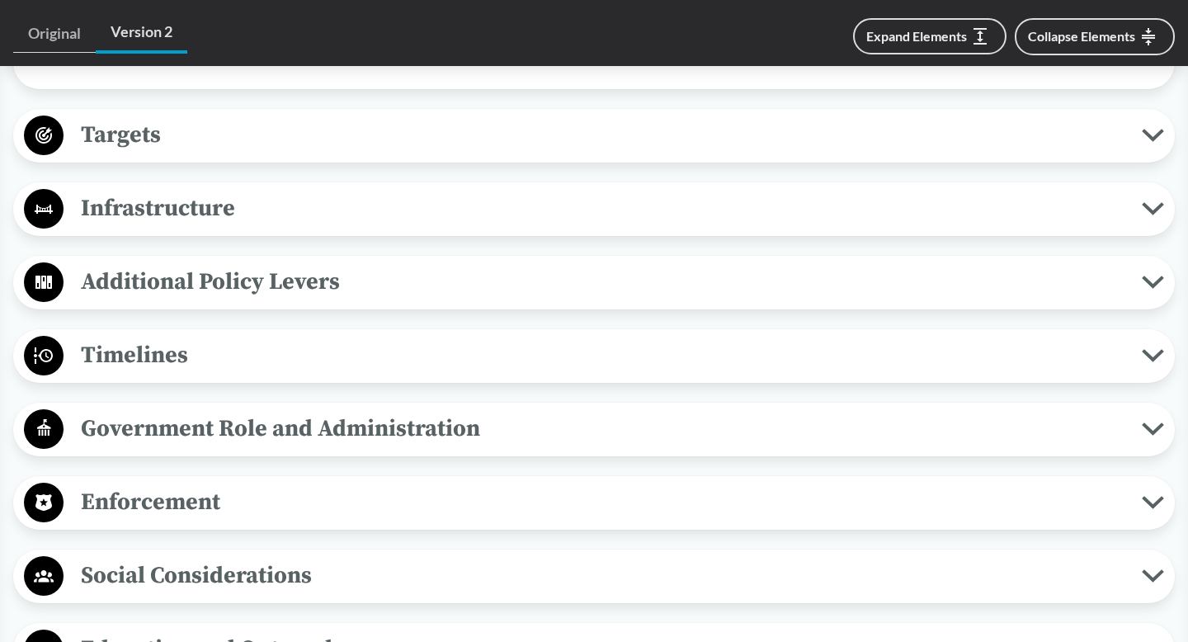
click at [218, 224] on span "Infrastructure" at bounding box center [603, 208] width 1079 height 37
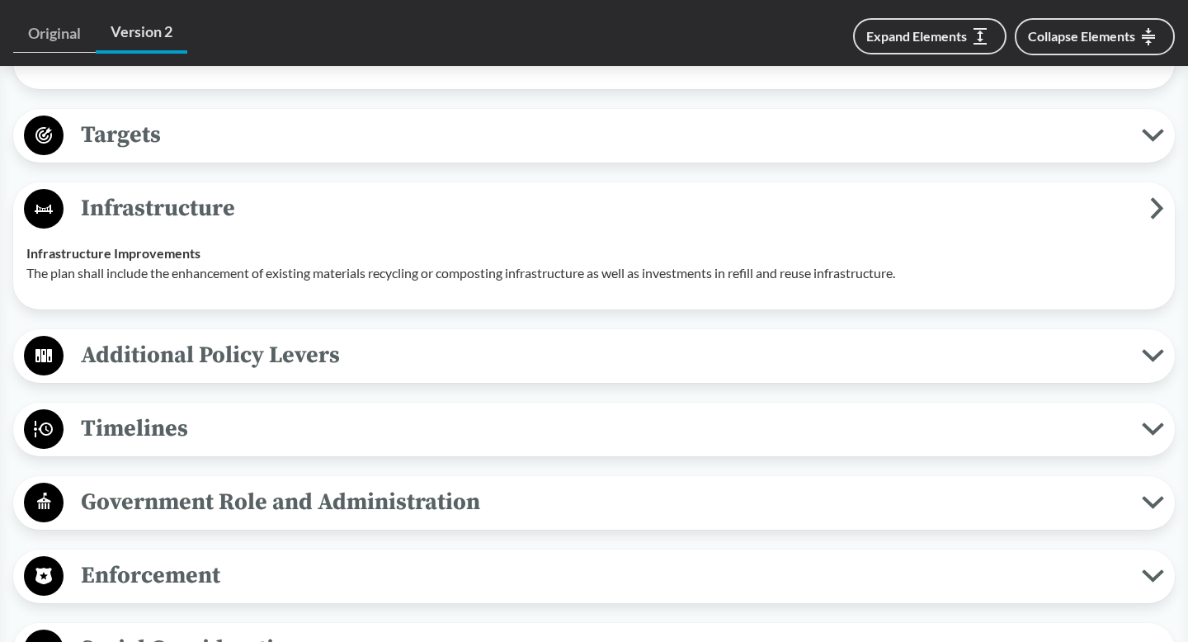
scroll to position [1774, 0]
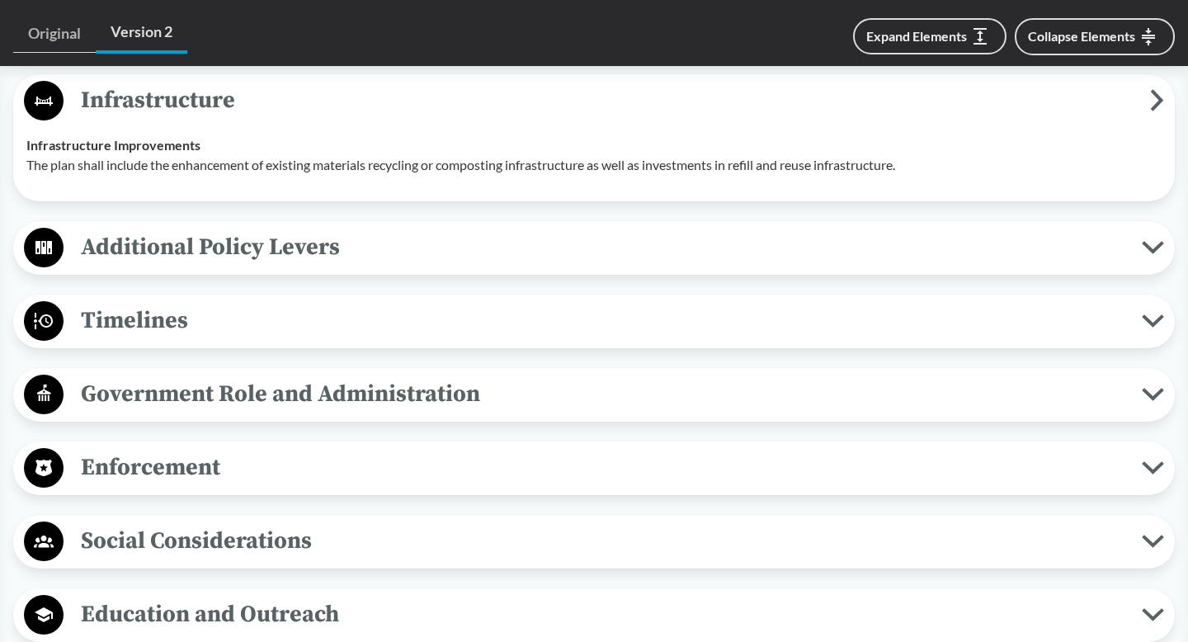
click at [210, 263] on span "Additional Policy Levers" at bounding box center [603, 247] width 1079 height 37
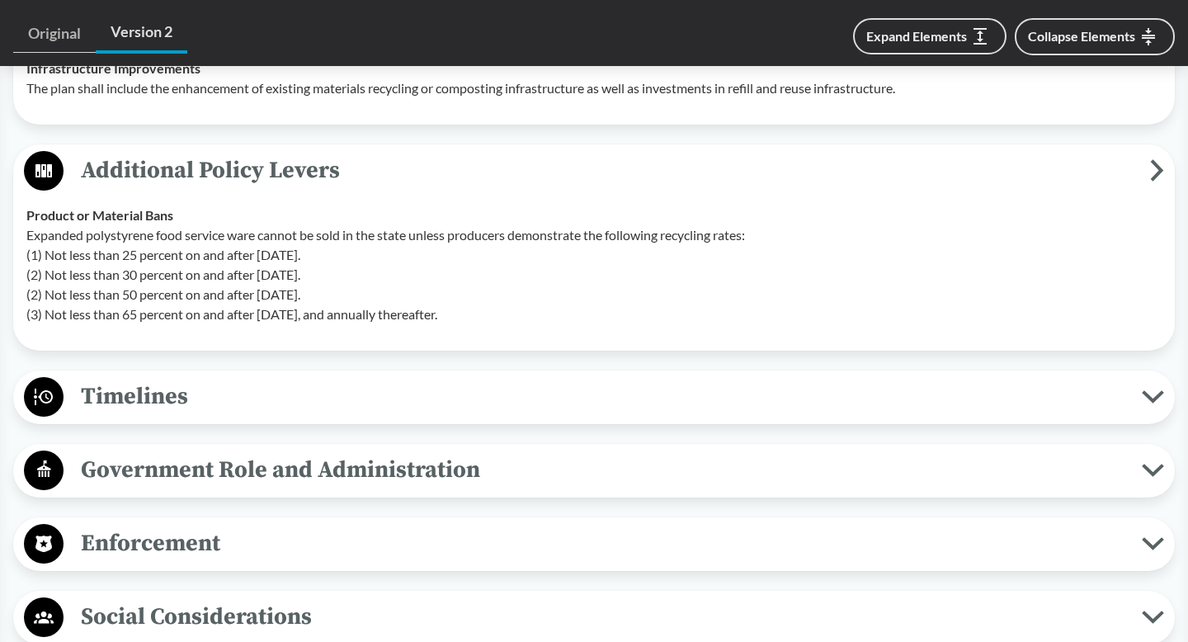
scroll to position [1853, 0]
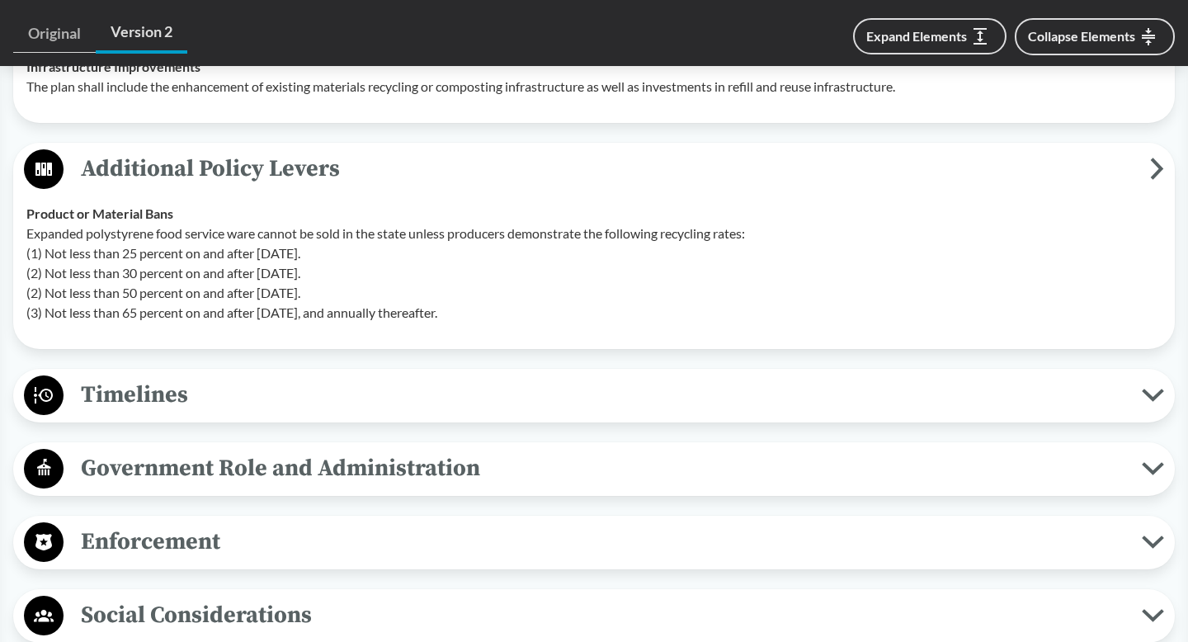
drag, startPoint x: 26, startPoint y: 248, endPoint x: 612, endPoint y: 347, distance: 594.4
click at [612, 336] on td "Product or Material Bans Expanded polystyrene food service ware cannot be sold …" at bounding box center [594, 263] width 1151 height 145
copy p "Expanded polystyrene food service ware cannot be sold in the state unless produ…"
click at [343, 167] on button "Additional Policy Levers" at bounding box center [594, 170] width 1151 height 42
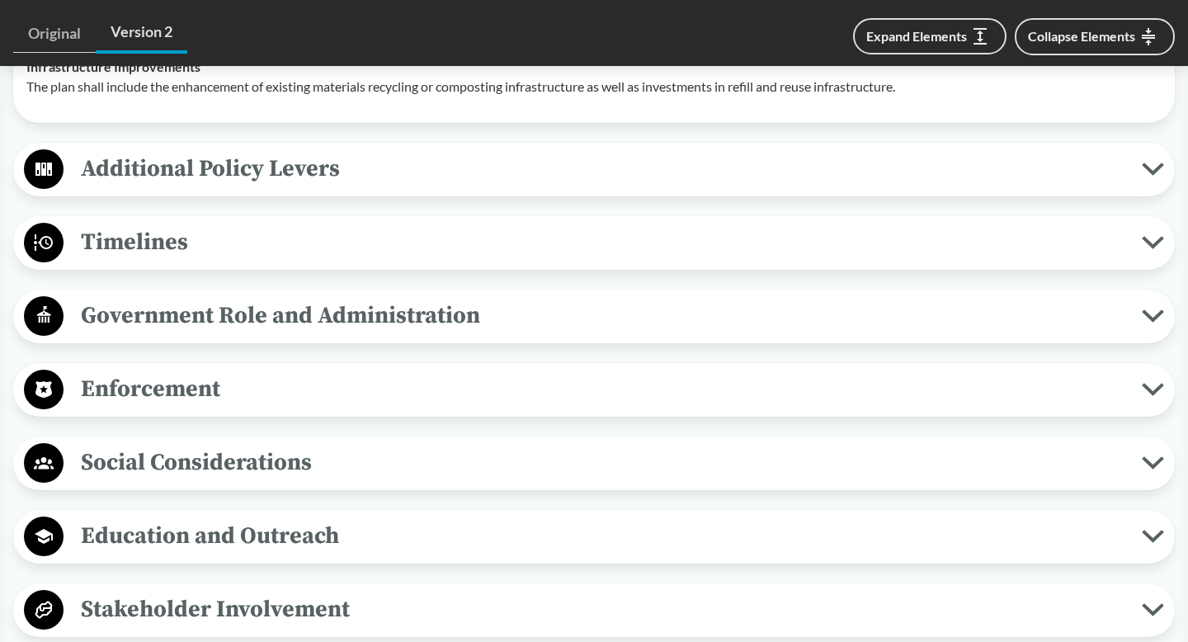
click at [289, 243] on span "Timelines" at bounding box center [603, 242] width 1079 height 37
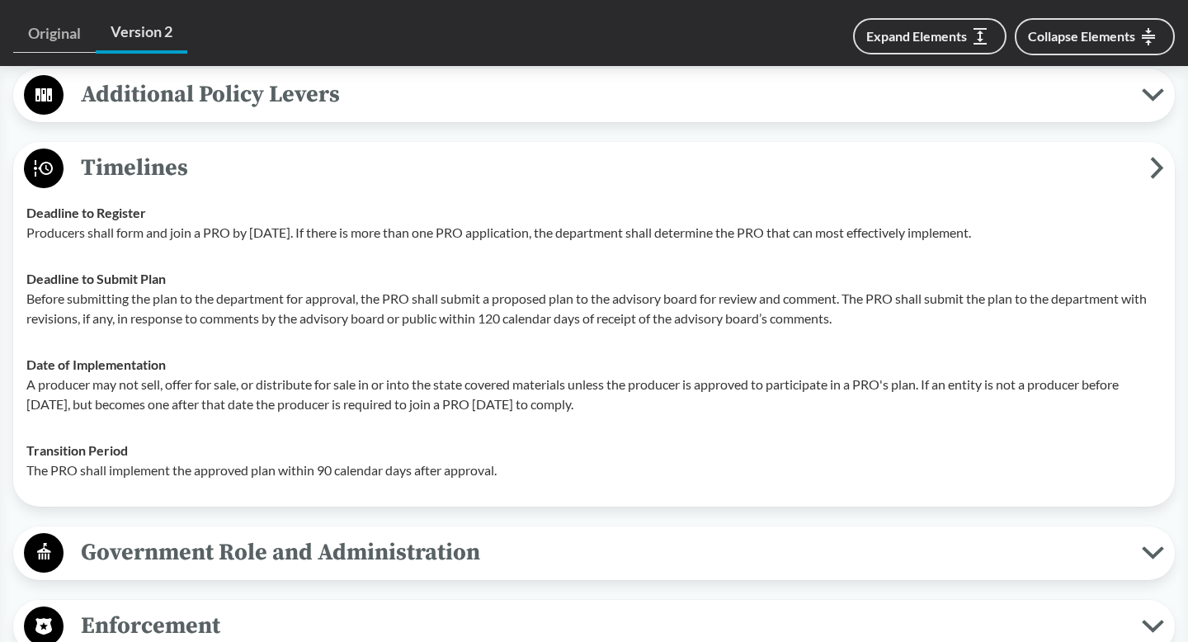
scroll to position [1937, 0]
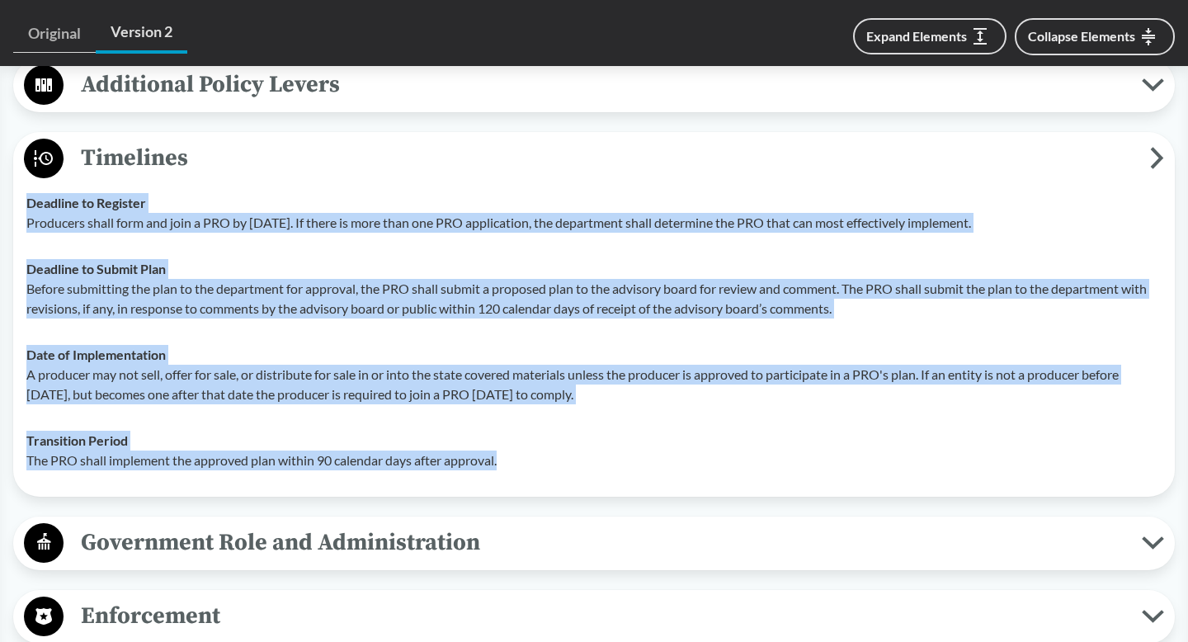
drag, startPoint x: 26, startPoint y: 218, endPoint x: 504, endPoint y: 484, distance: 547.9
click at [504, 484] on tbody "Deadline to Register Producers shall form and join a PRO by [DATE]. If there is…" at bounding box center [594, 332] width 1151 height 304
copy tbody "Deadline to Register Producers shall form and join a PRO by [DATE]. If there is…"
click at [321, 177] on span "Timelines" at bounding box center [607, 157] width 1087 height 37
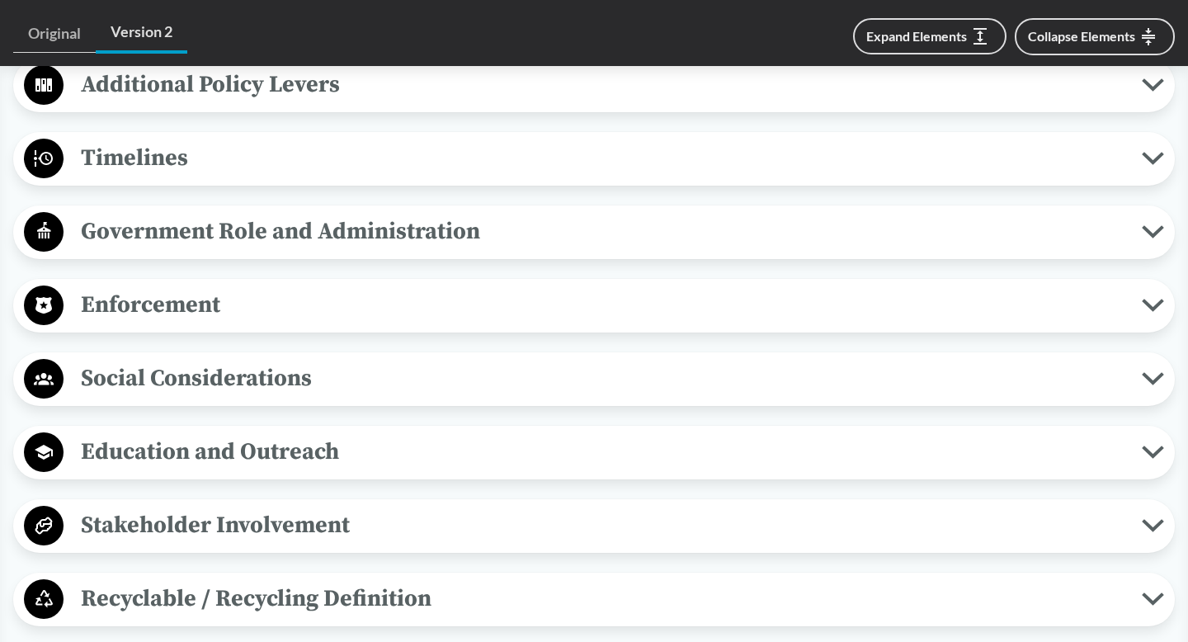
click at [298, 234] on span "Government Role and Administration" at bounding box center [603, 231] width 1079 height 37
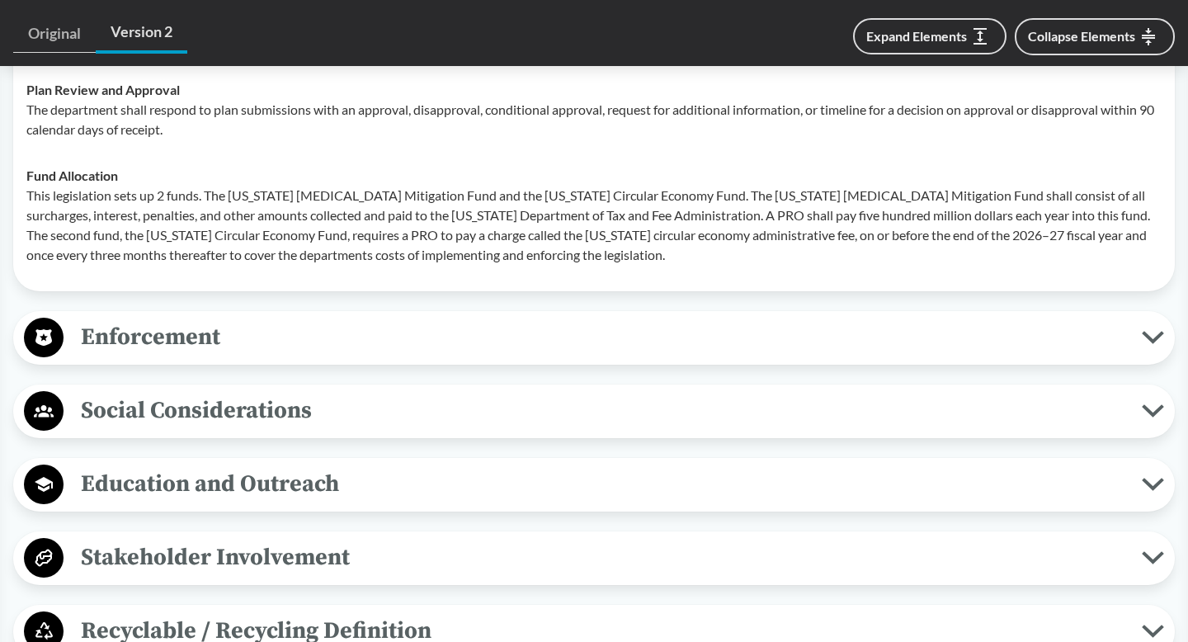
scroll to position [2156, 0]
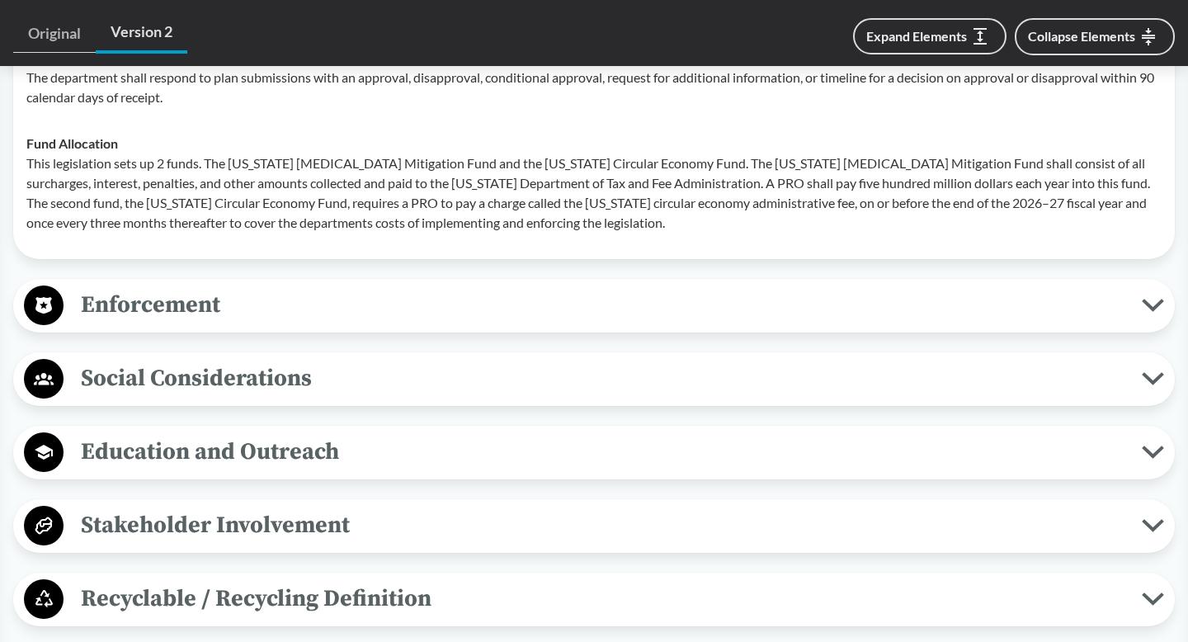
click at [270, 324] on span "Enforcement" at bounding box center [603, 304] width 1079 height 37
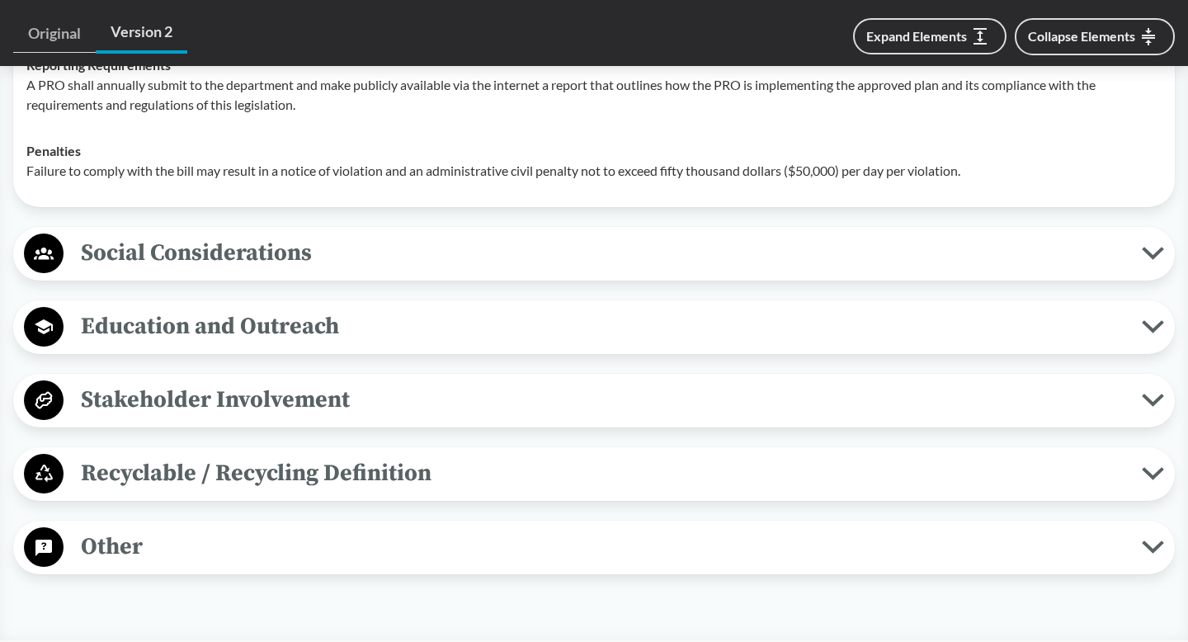
scroll to position [2448, 0]
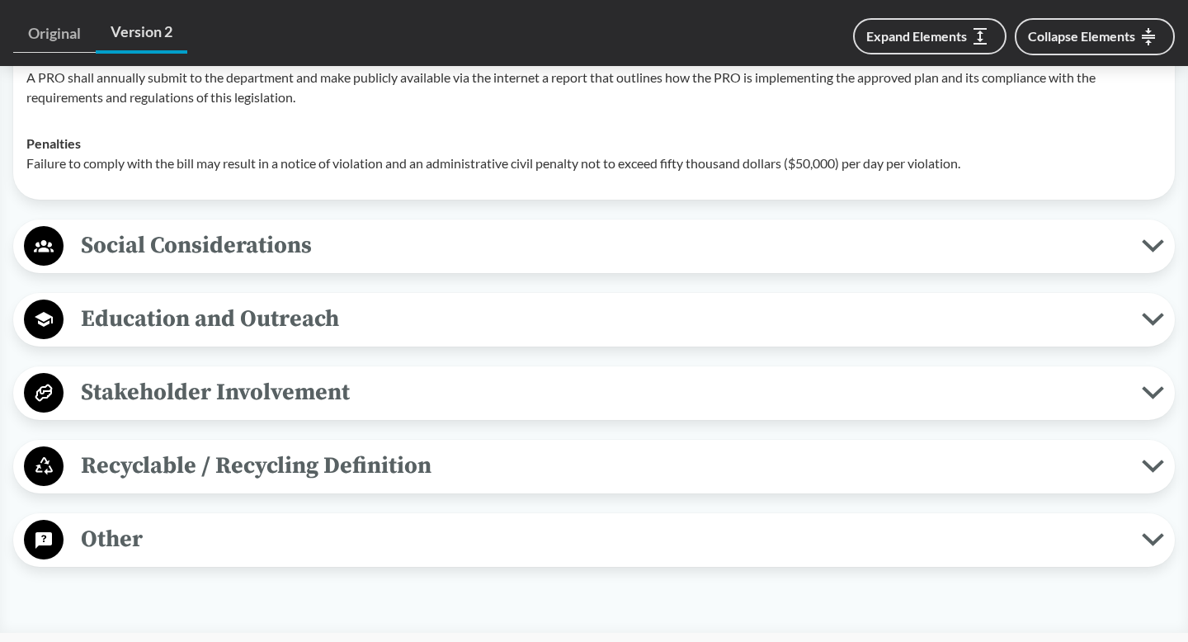
click at [269, 264] on span "Social Considerations" at bounding box center [603, 245] width 1079 height 37
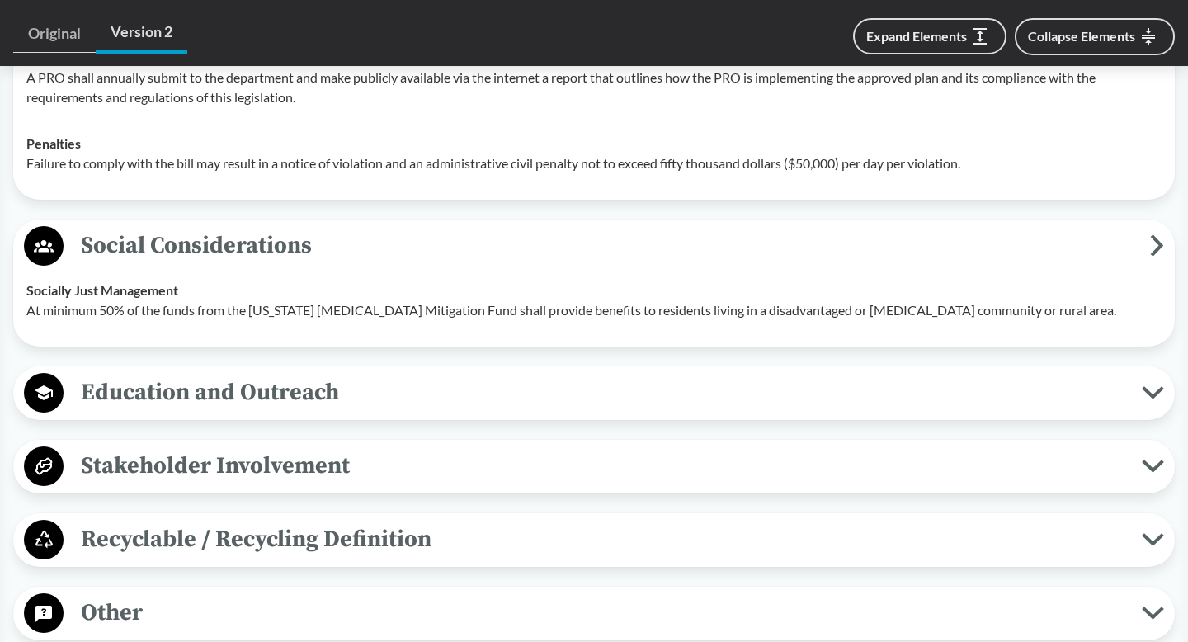
click at [268, 264] on span "Social Considerations" at bounding box center [607, 245] width 1087 height 37
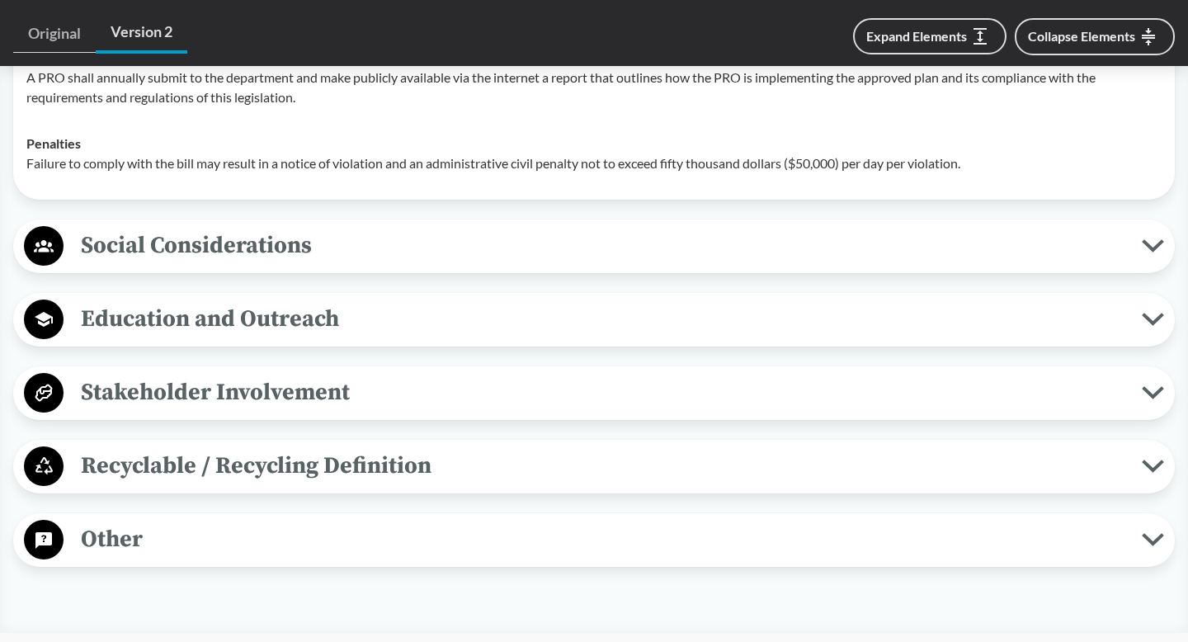
click at [265, 324] on span "Education and Outreach" at bounding box center [603, 318] width 1079 height 37
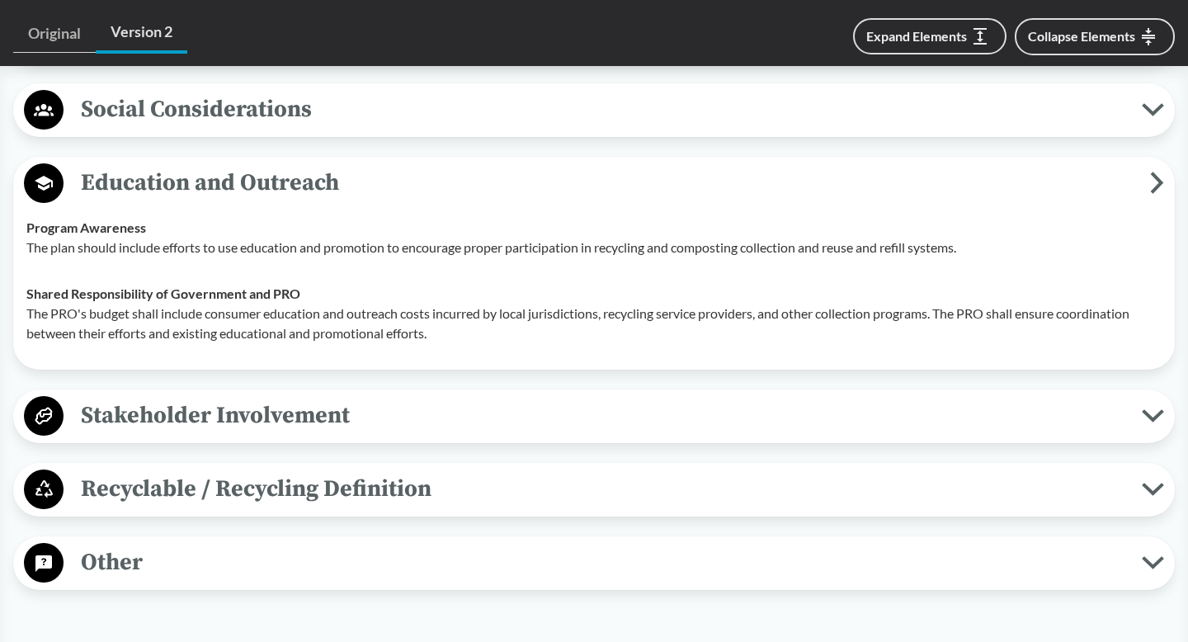
click at [246, 434] on span "Stakeholder Involvement" at bounding box center [603, 415] width 1079 height 37
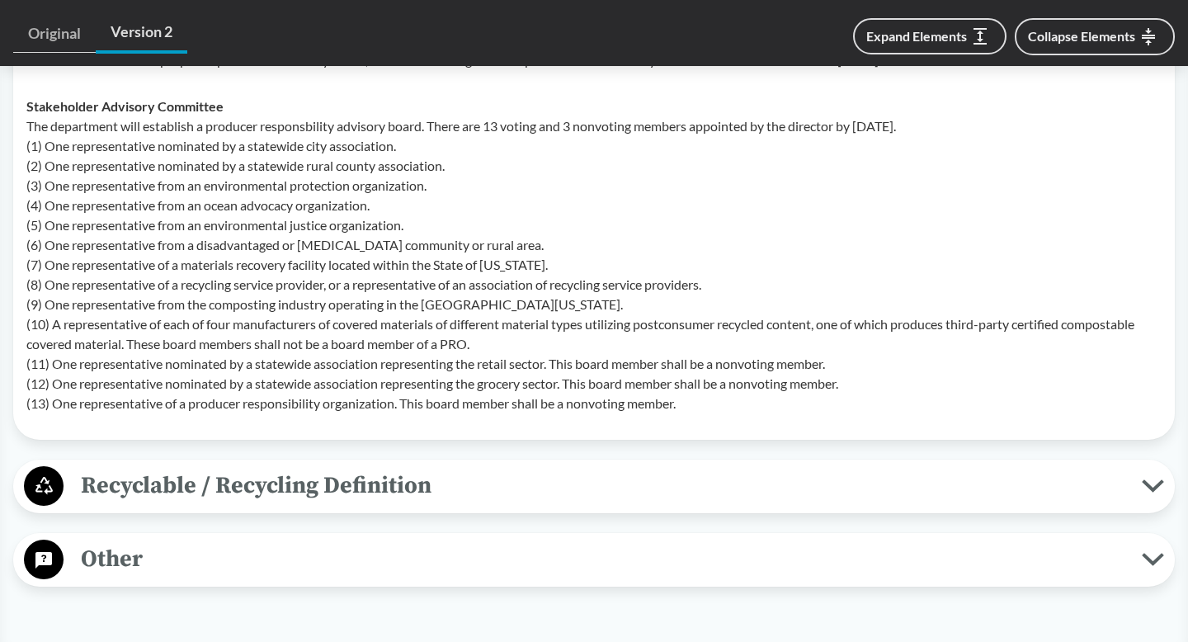
scroll to position [3249, 0]
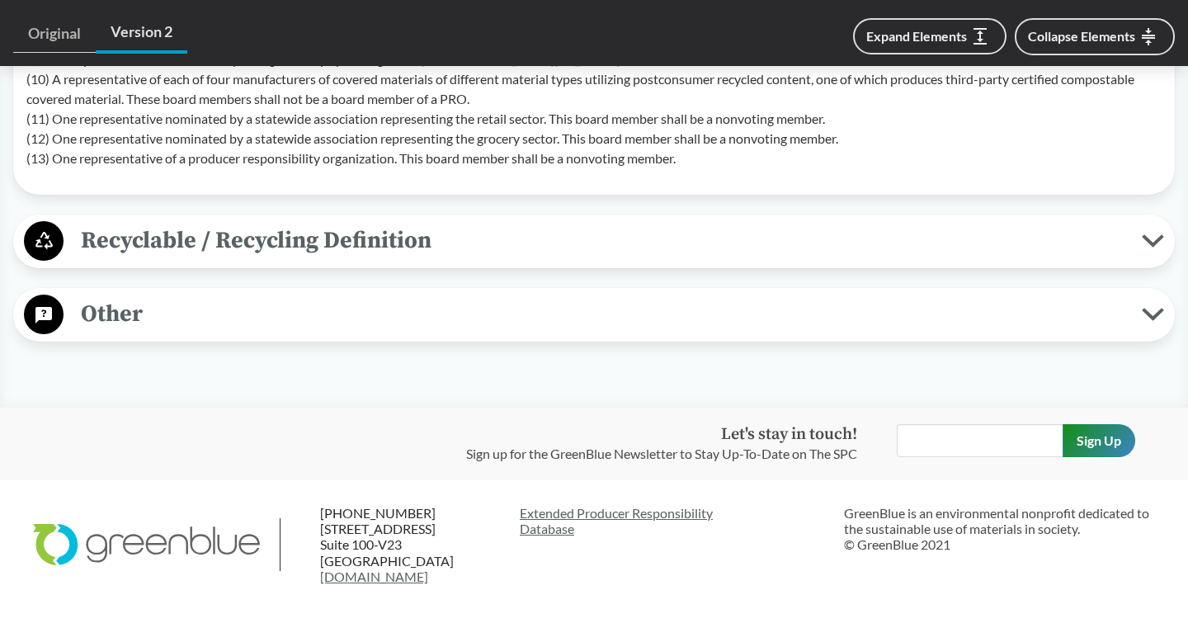
click at [256, 259] on span "Recyclable / Recycling Definition" at bounding box center [603, 240] width 1079 height 37
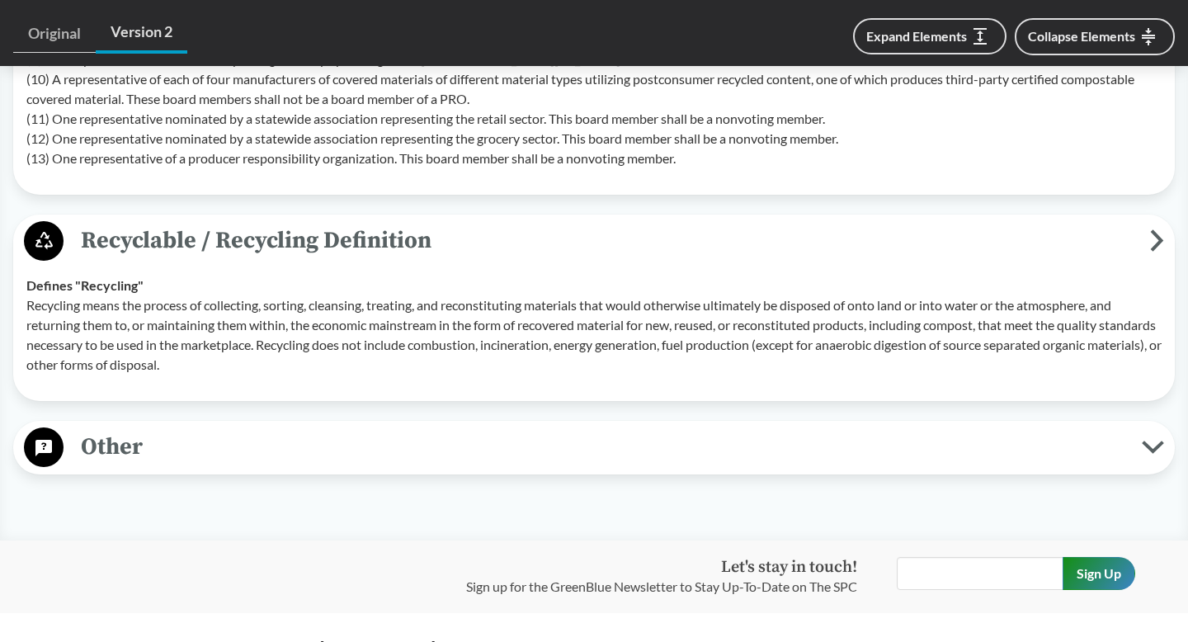
click at [337, 248] on span "Recyclable / Recycling Definition" at bounding box center [607, 240] width 1087 height 37
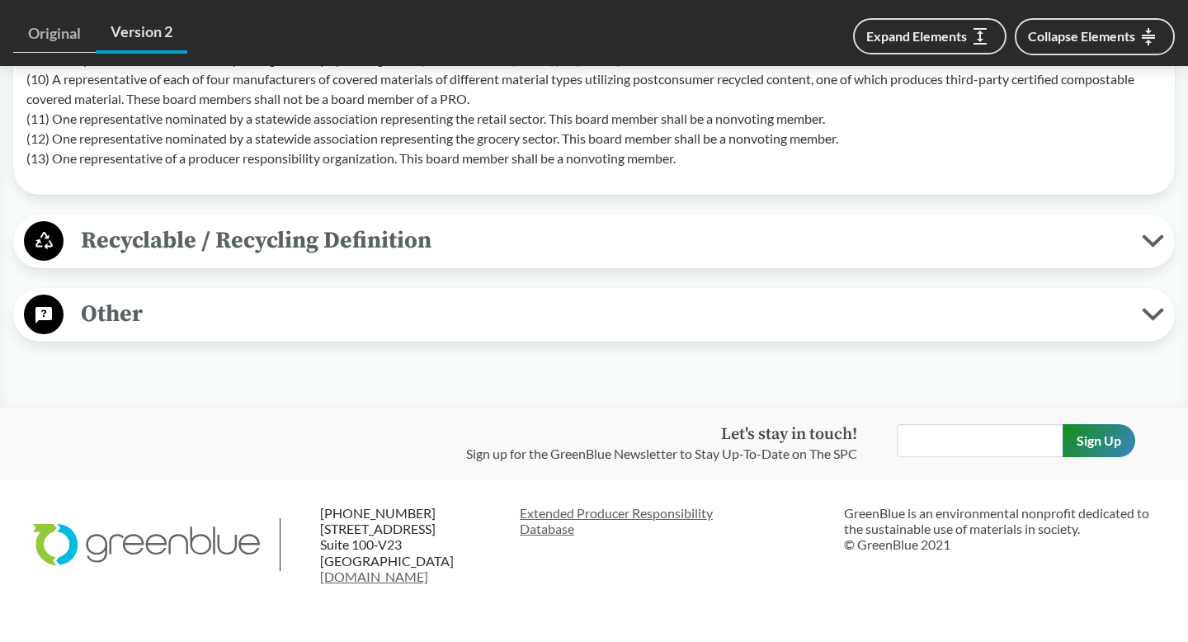
click at [319, 328] on span "Other" at bounding box center [603, 313] width 1079 height 37
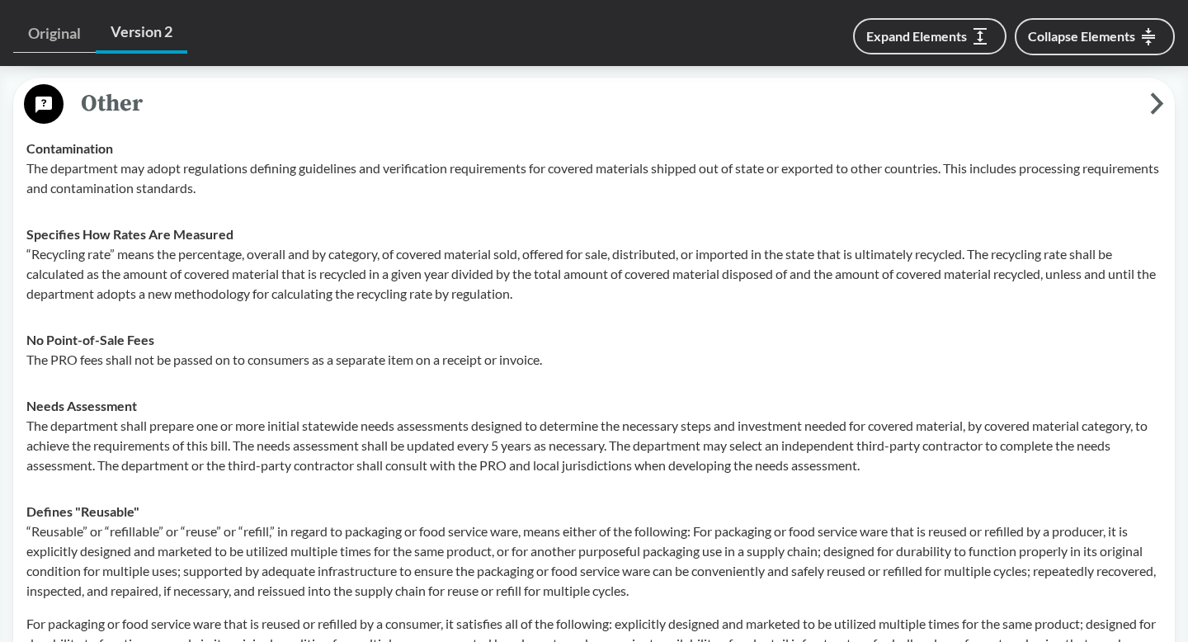
scroll to position [3456, 0]
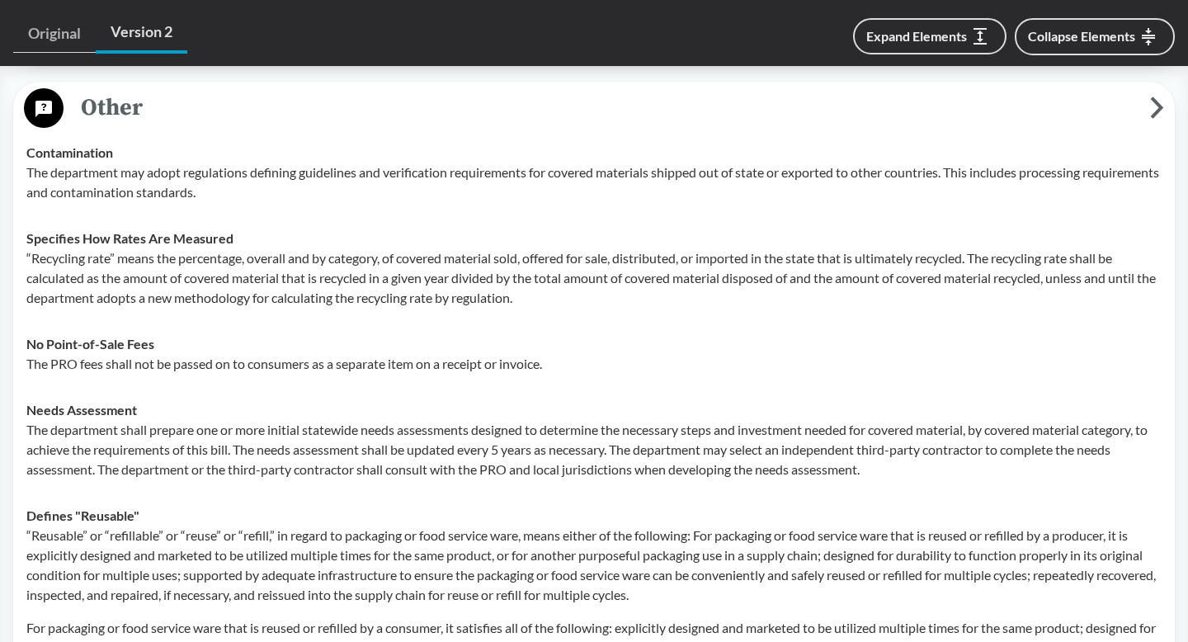
click at [377, 126] on span "Other" at bounding box center [607, 107] width 1087 height 37
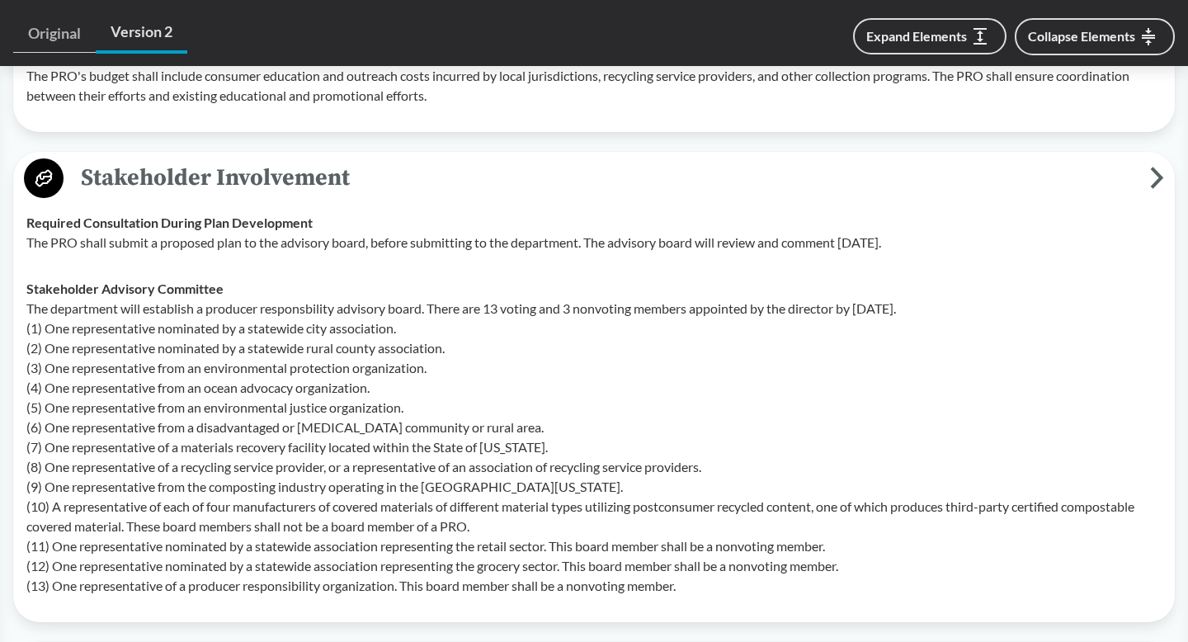
click at [311, 196] on span "Stakeholder Involvement" at bounding box center [607, 177] width 1087 height 37
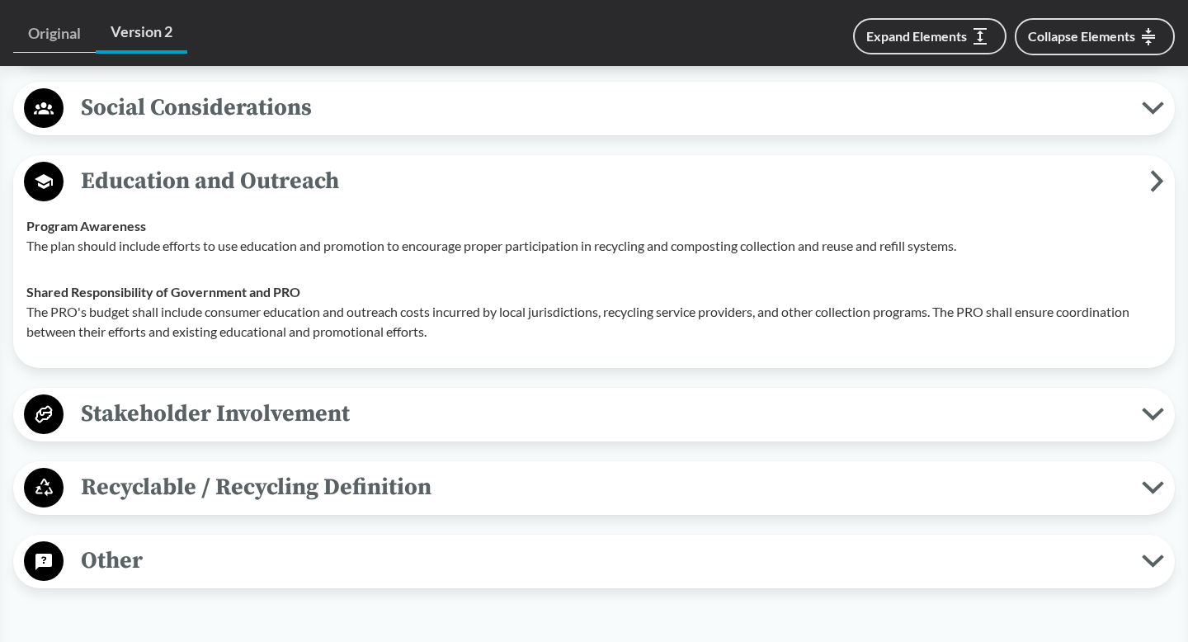
scroll to position [2228, 0]
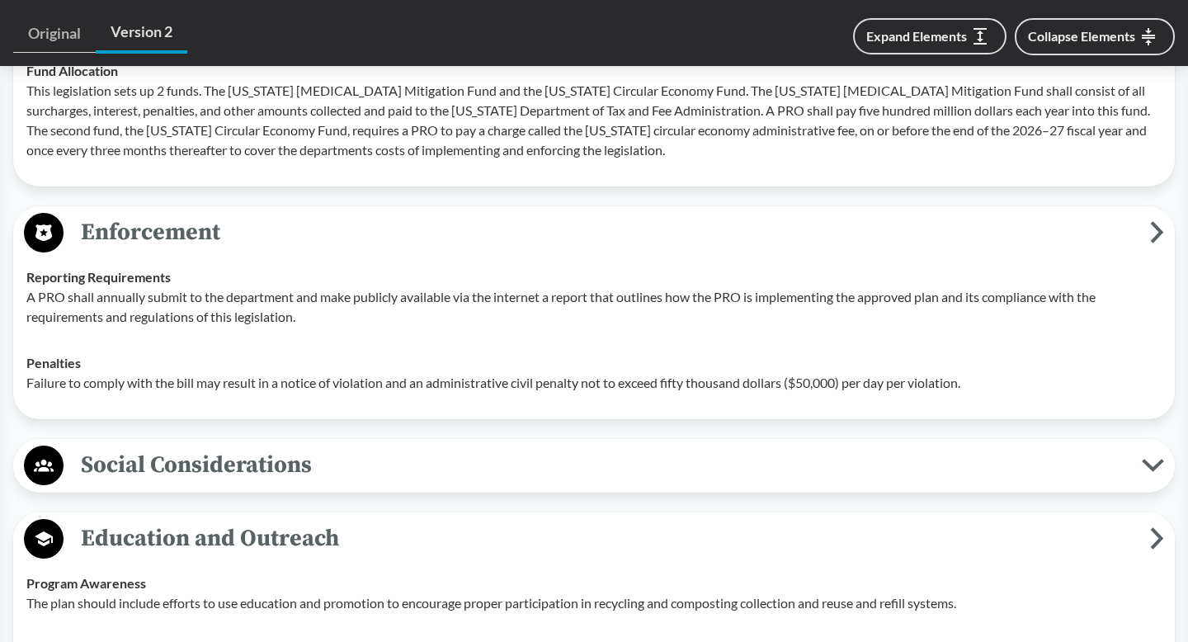
click at [299, 241] on span "Enforcement" at bounding box center [607, 232] width 1087 height 37
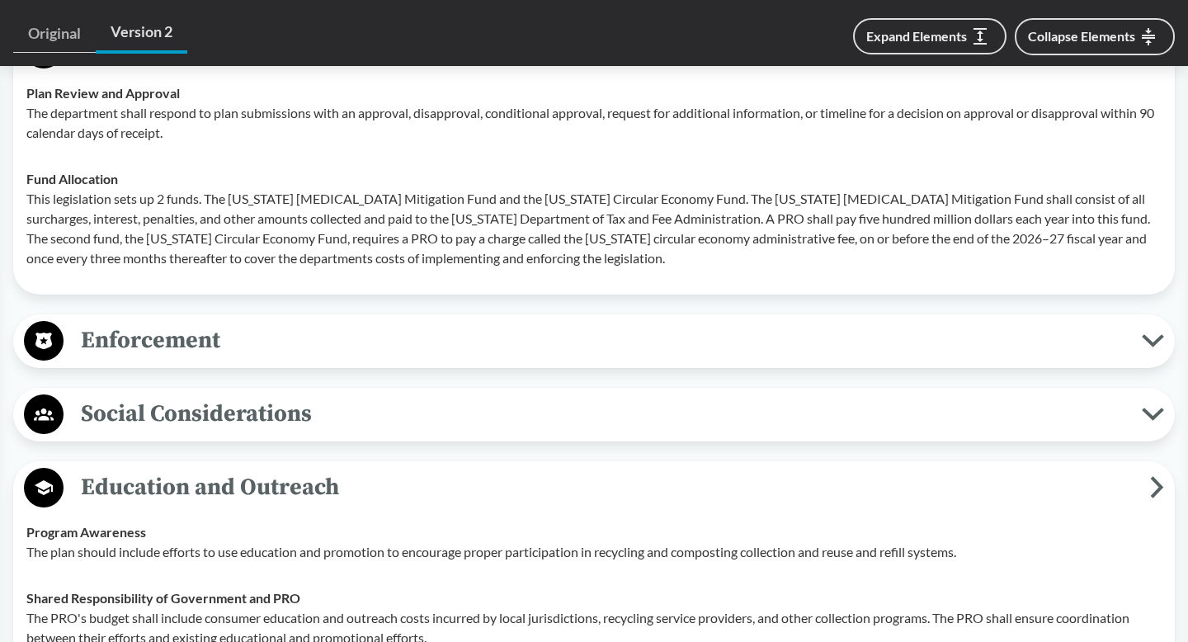
scroll to position [1827, 0]
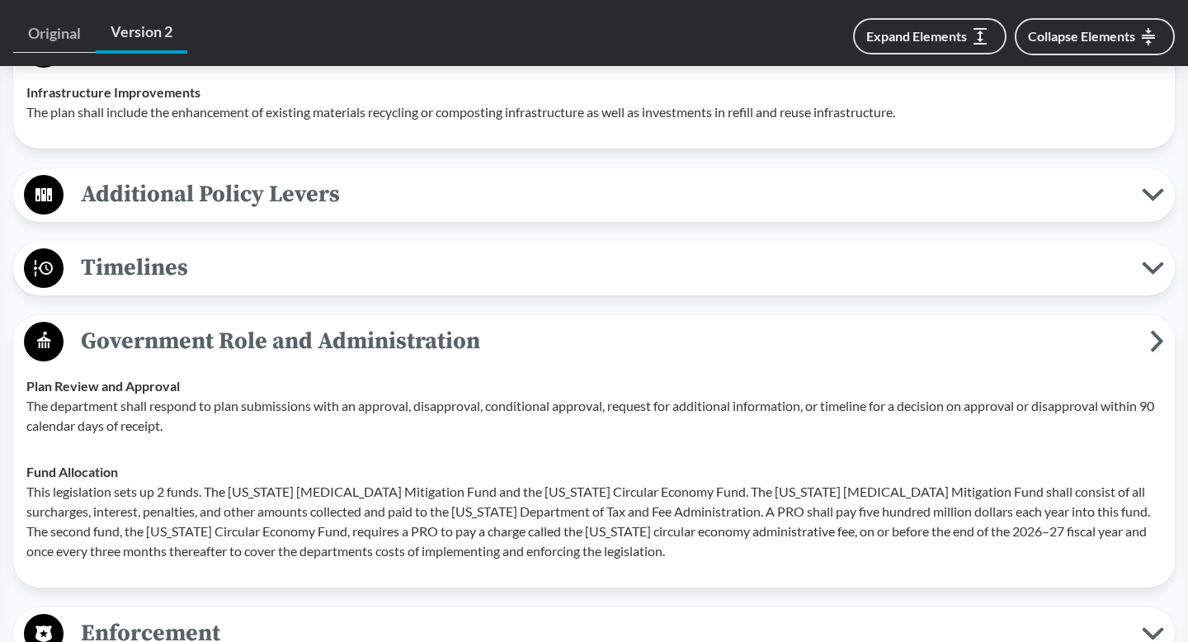
click at [272, 357] on span "Government Role and Administration" at bounding box center [607, 341] width 1087 height 37
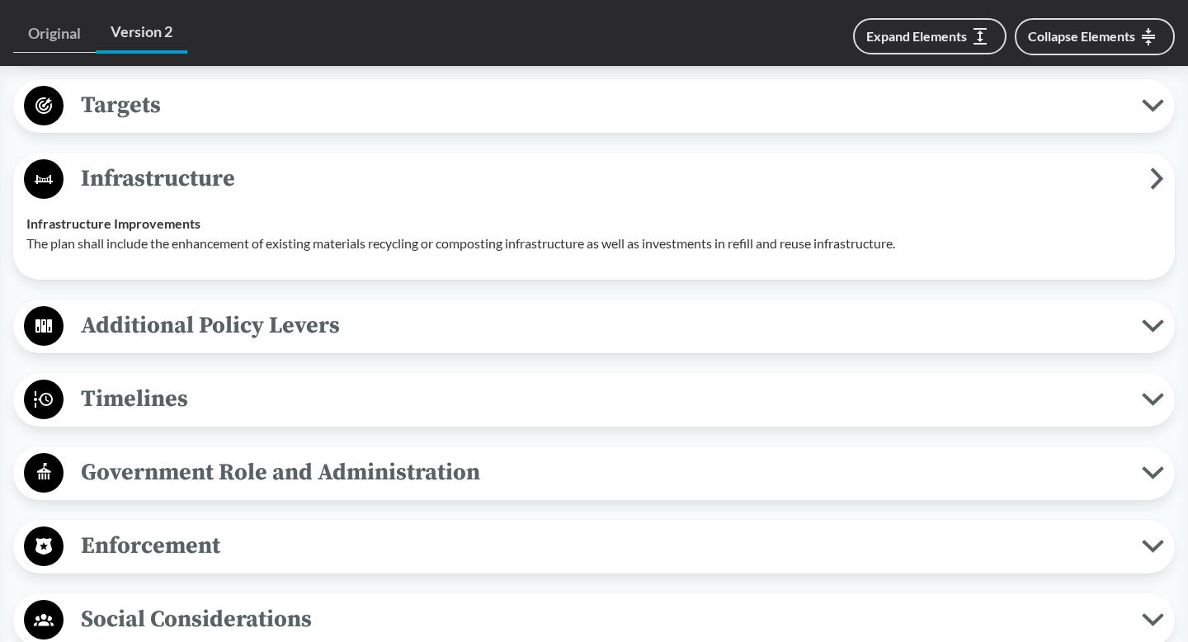
scroll to position [1694, 0]
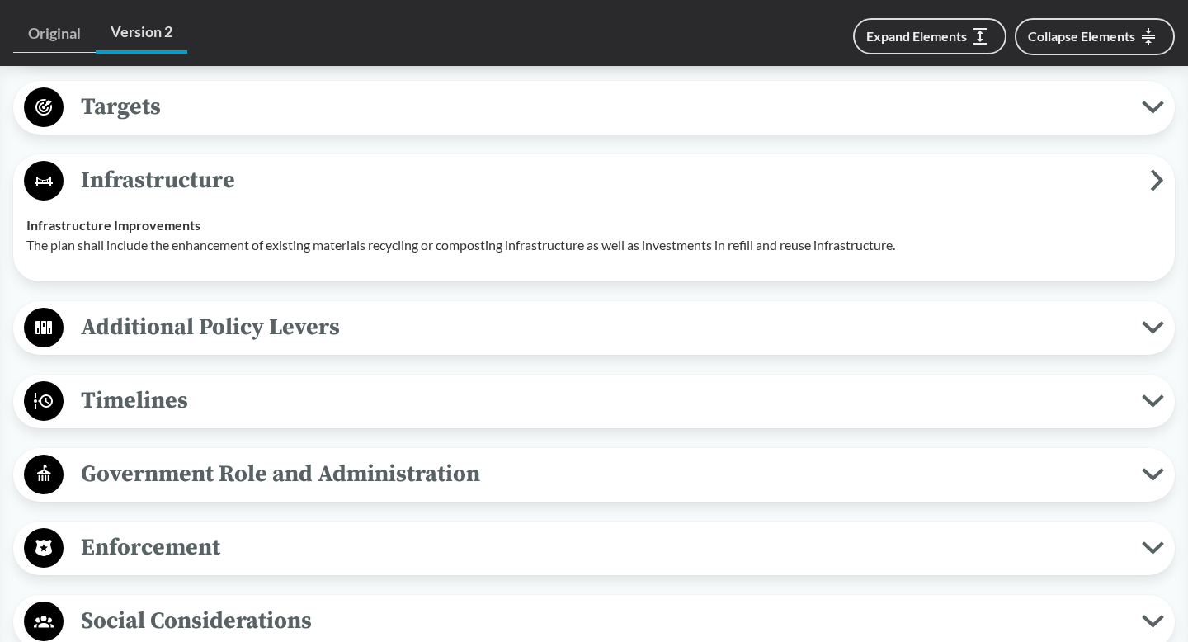
click at [295, 225] on td "Infrastructure Improvements The plan shall include the enhancement of existing …" at bounding box center [594, 235] width 1151 height 66
click at [284, 199] on span "Infrastructure" at bounding box center [607, 180] width 1087 height 37
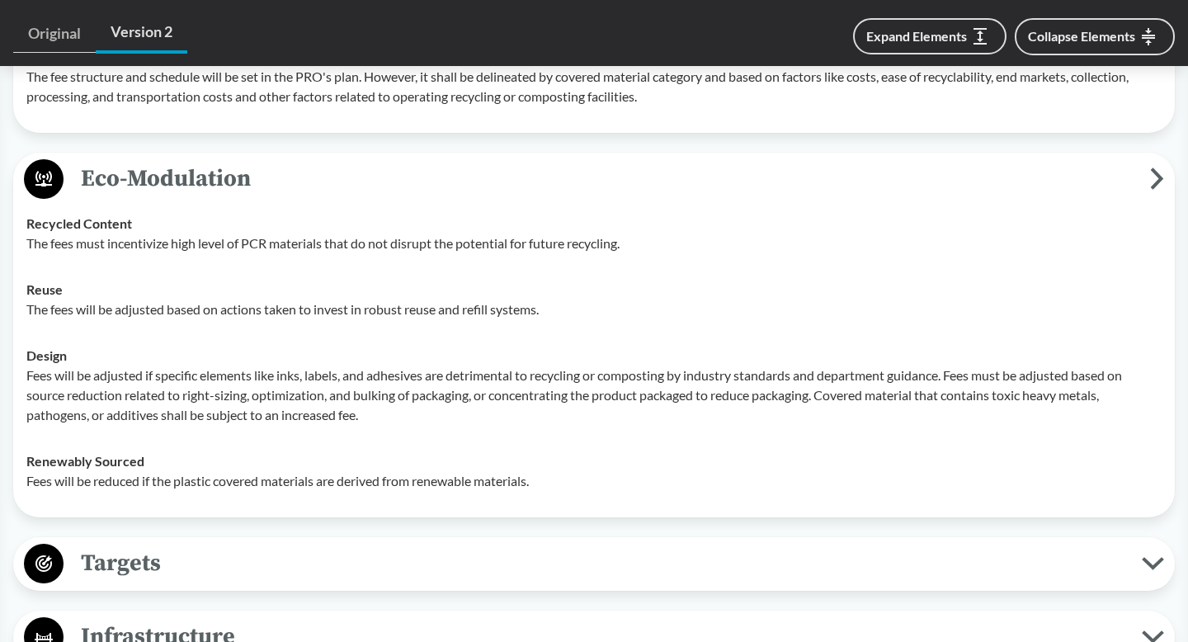
click at [279, 197] on span "Eco-Modulation" at bounding box center [607, 178] width 1087 height 37
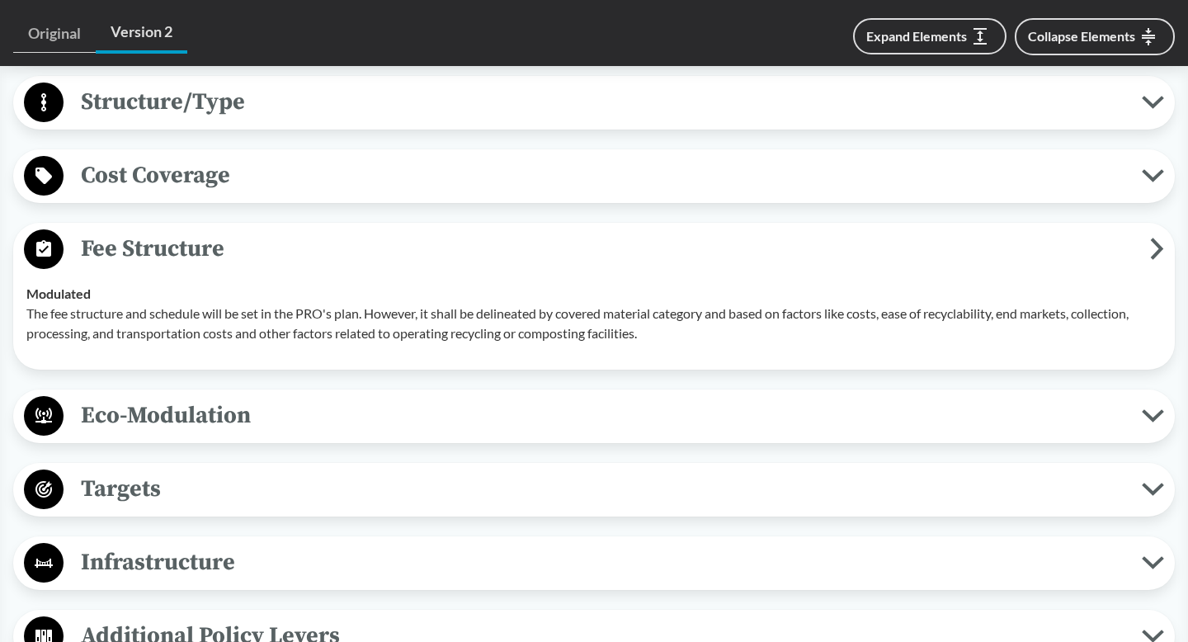
click at [267, 258] on span "Fee Structure" at bounding box center [607, 248] width 1087 height 37
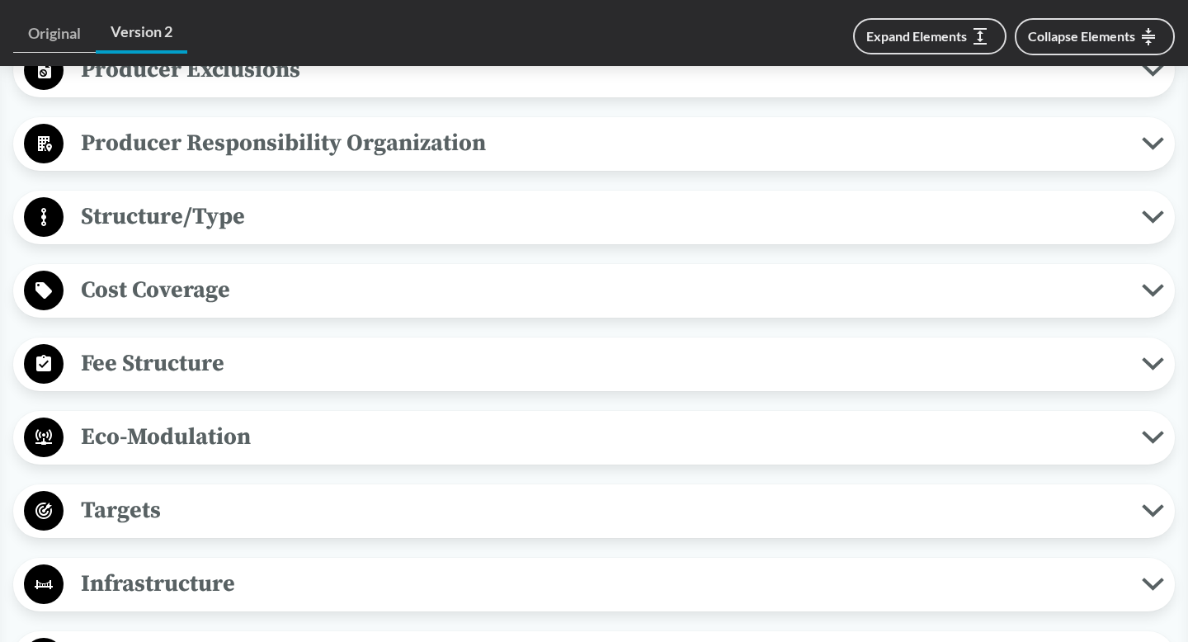
scroll to position [874, 0]
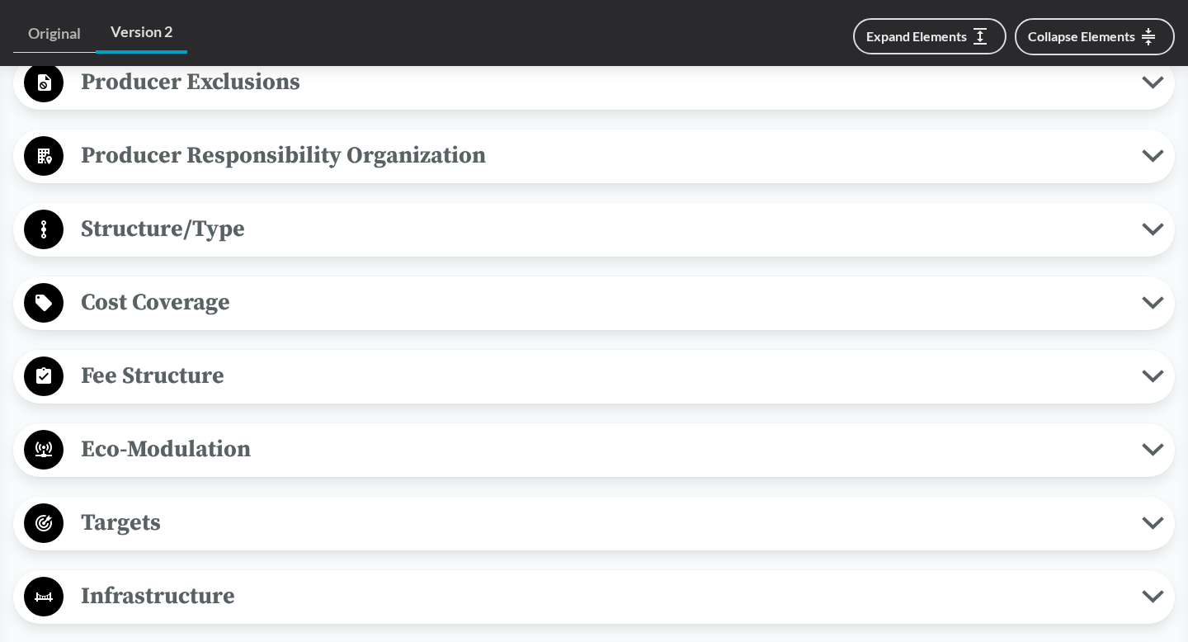
click at [284, 174] on span "Producer Responsibility Organization" at bounding box center [603, 155] width 1079 height 37
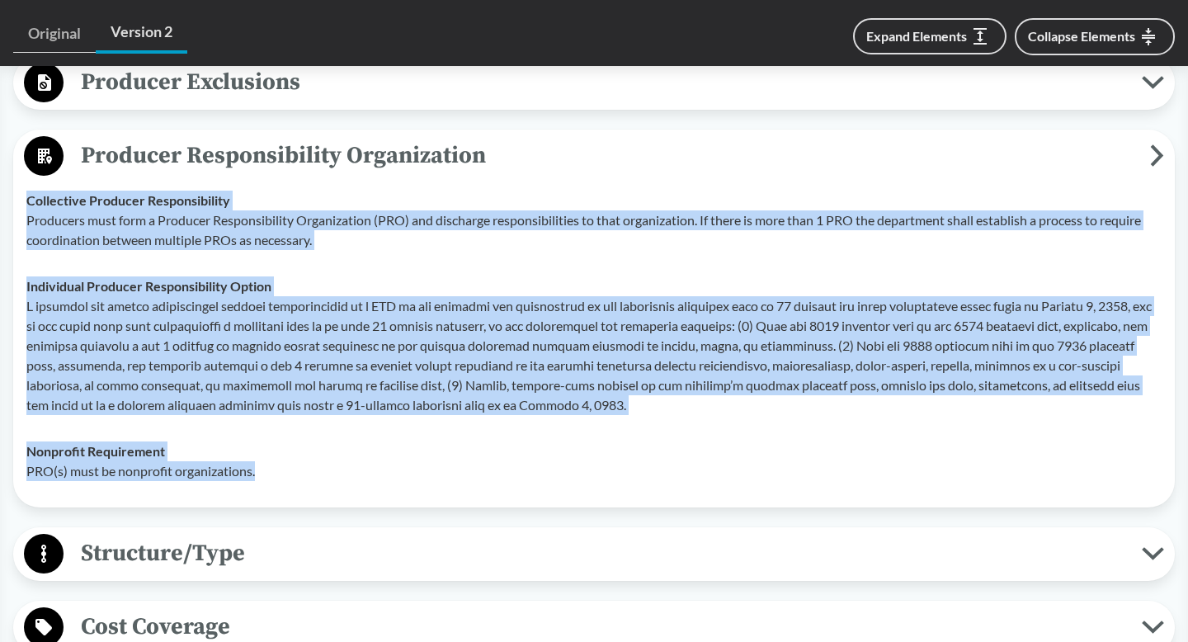
drag, startPoint x: 26, startPoint y: 218, endPoint x: 628, endPoint y: 489, distance: 660.9
click at [628, 489] on tbody "Collective Producer Responsibility Producers must form a Producer Responsibilit…" at bounding box center [594, 335] width 1151 height 317
copy tbody "Collective Producer Responsibility Producers must form a Producer Responsibilit…"
